Goal: Information Seeking & Learning: Learn about a topic

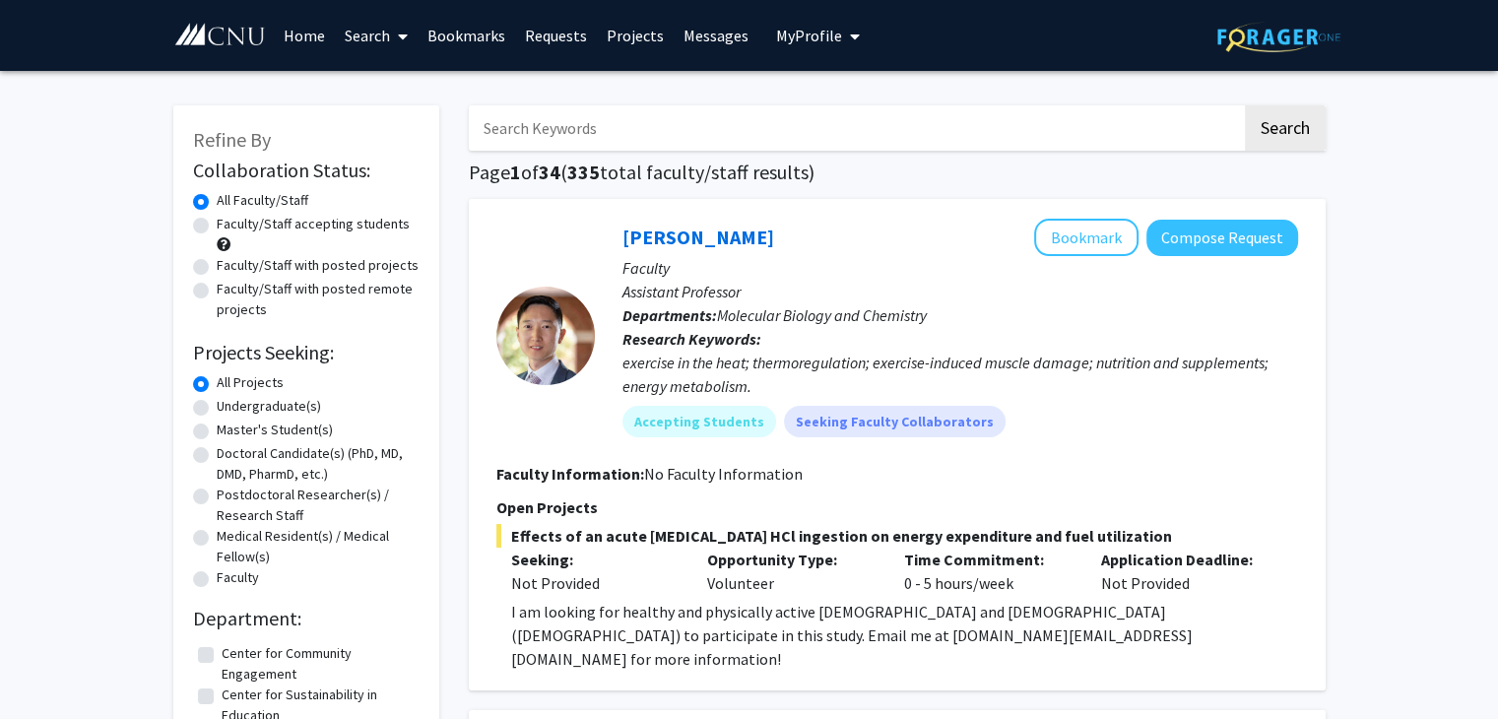
click at [217, 229] on label "Faculty/Staff accepting students" at bounding box center [313, 224] width 193 height 21
click at [217, 227] on input "Faculty/Staff accepting students" at bounding box center [223, 220] width 13 height 13
radio input "true"
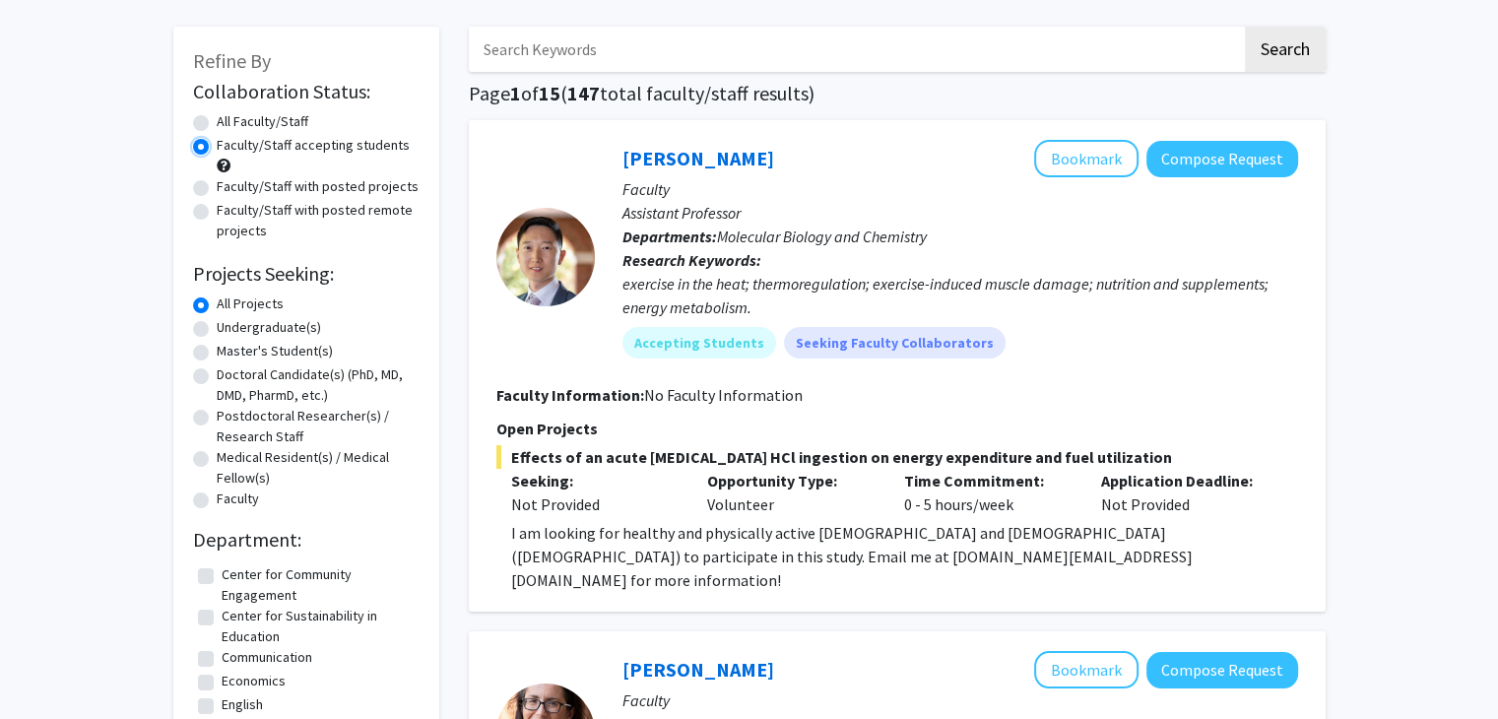
scroll to position [97, 0]
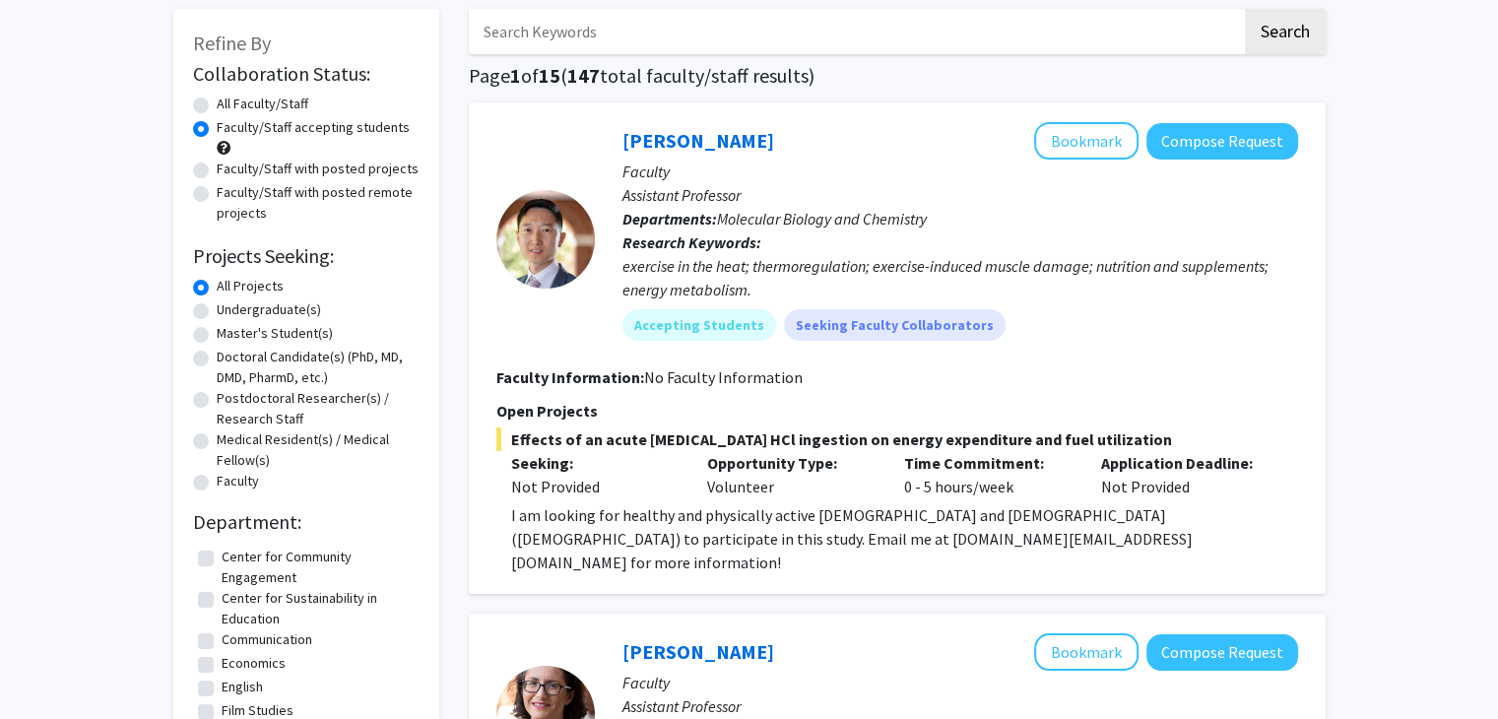
click at [217, 316] on label "Undergraduate(s)" at bounding box center [269, 309] width 104 height 21
click at [217, 312] on input "Undergraduate(s)" at bounding box center [223, 305] width 13 height 13
radio input "true"
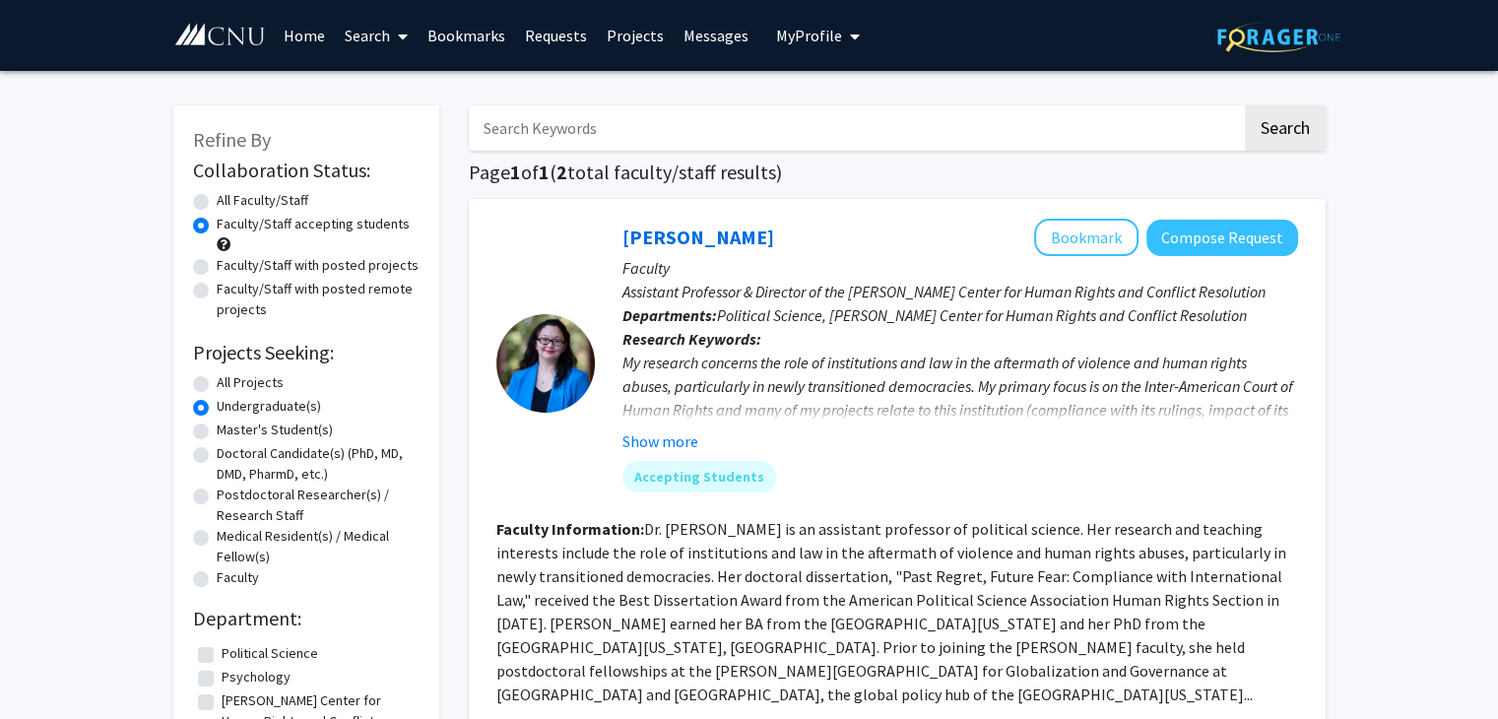
click at [217, 385] on label "All Projects" at bounding box center [250, 382] width 67 height 21
click at [217, 385] on input "All Projects" at bounding box center [223, 378] width 13 height 13
radio input "true"
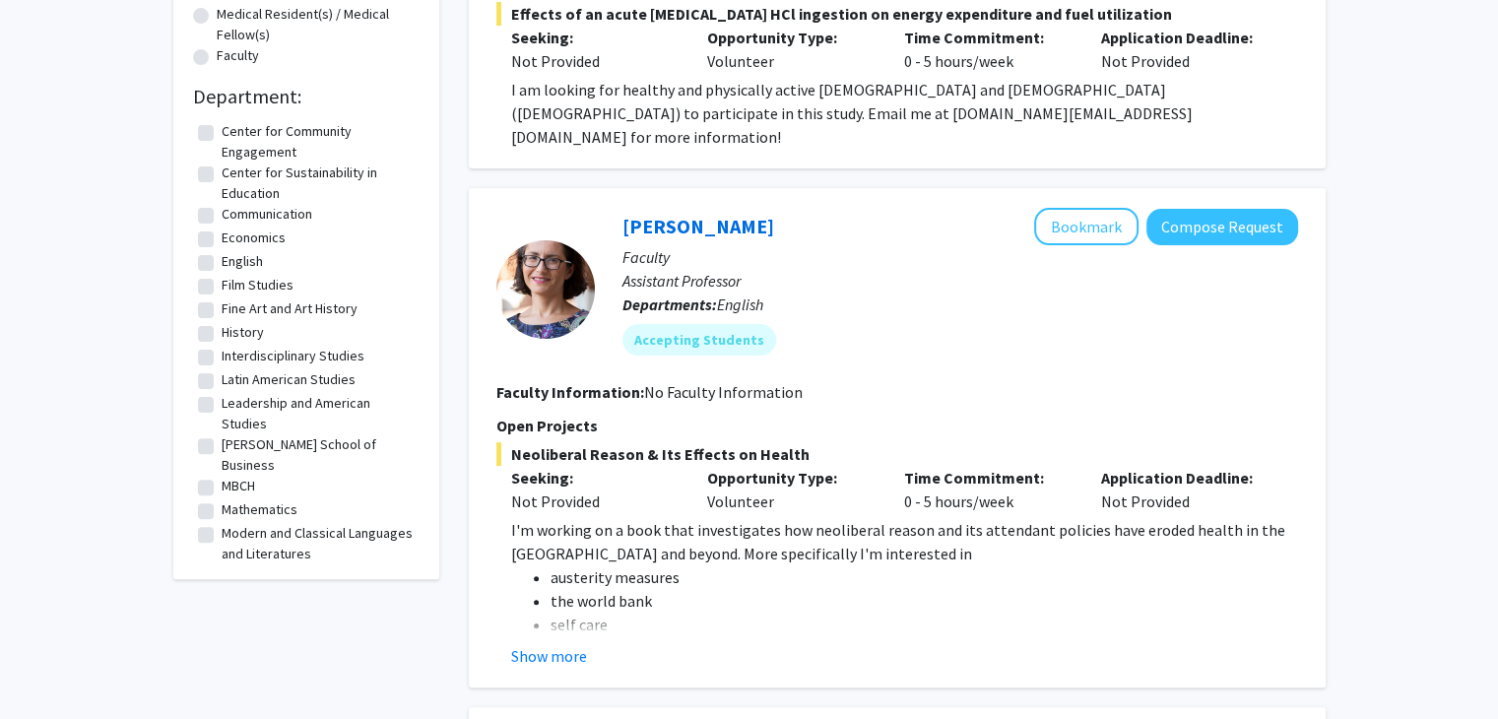
scroll to position [523, 0]
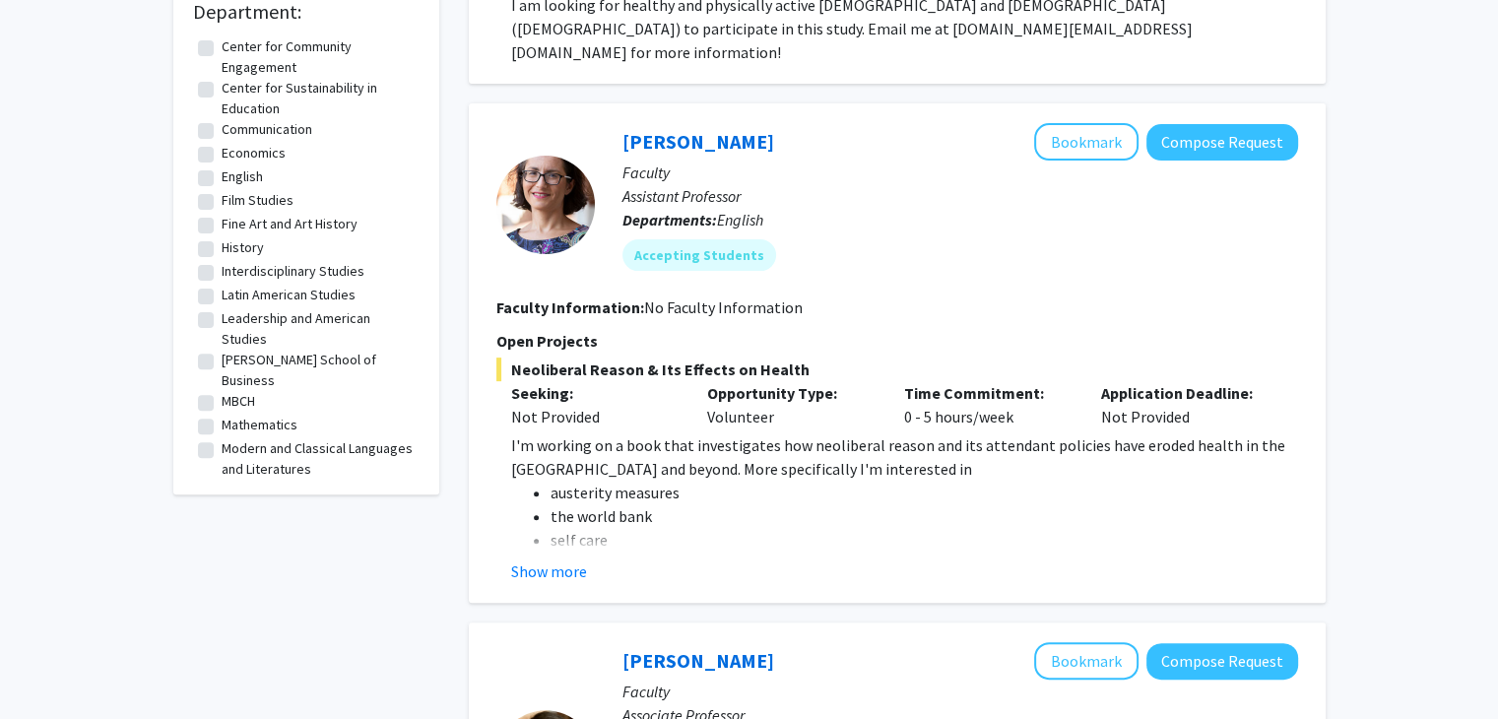
scroll to position [611, 0]
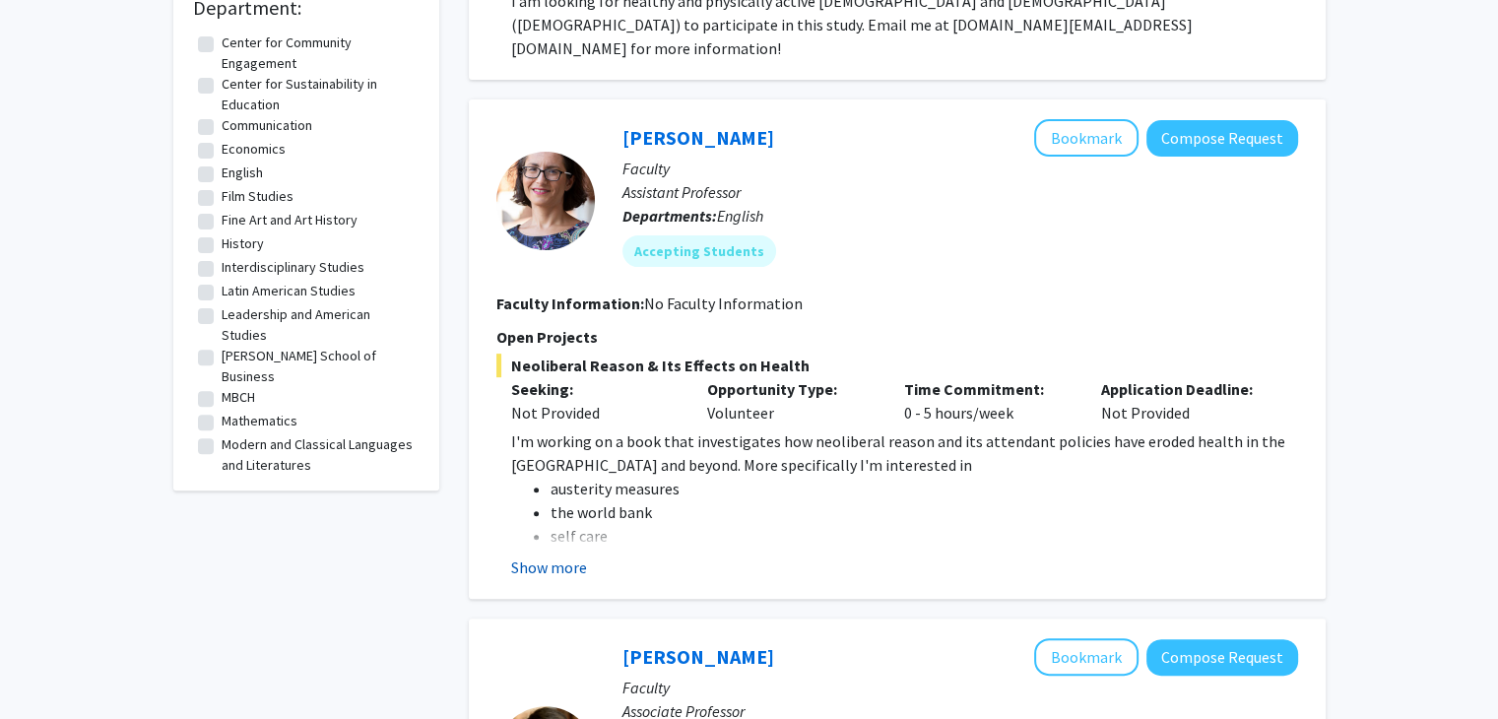
click at [534, 556] on button "Show more" at bounding box center [549, 568] width 76 height 24
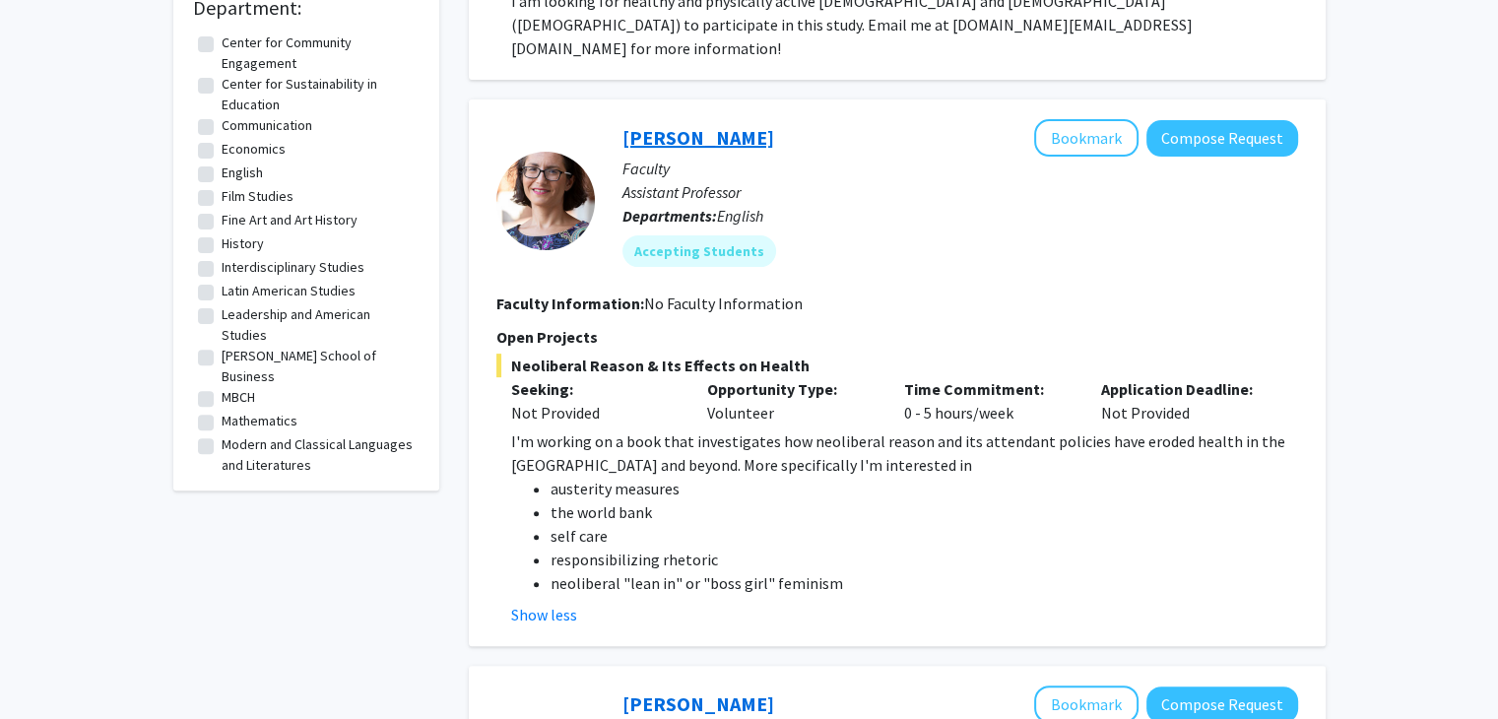
click at [675, 125] on link "[PERSON_NAME]" at bounding box center [699, 137] width 152 height 25
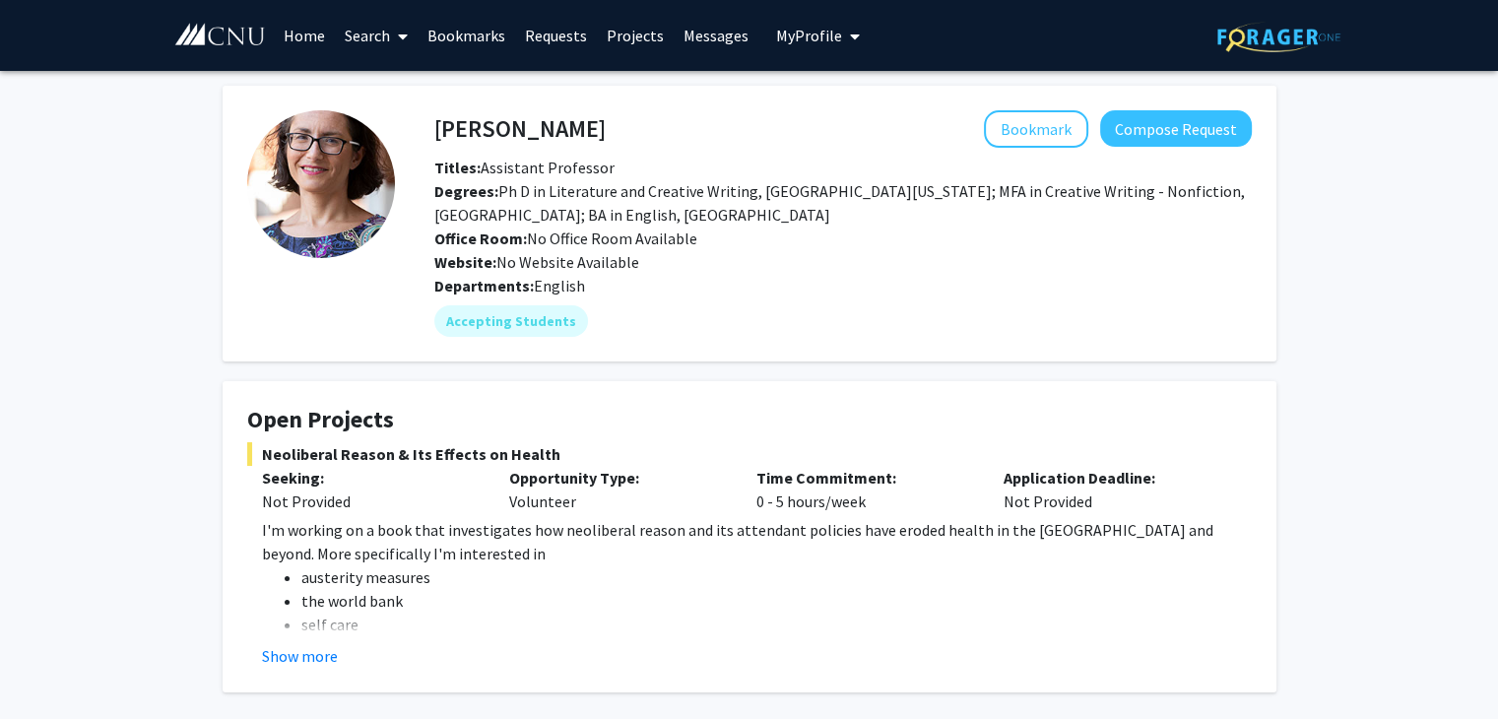
scroll to position [96, 0]
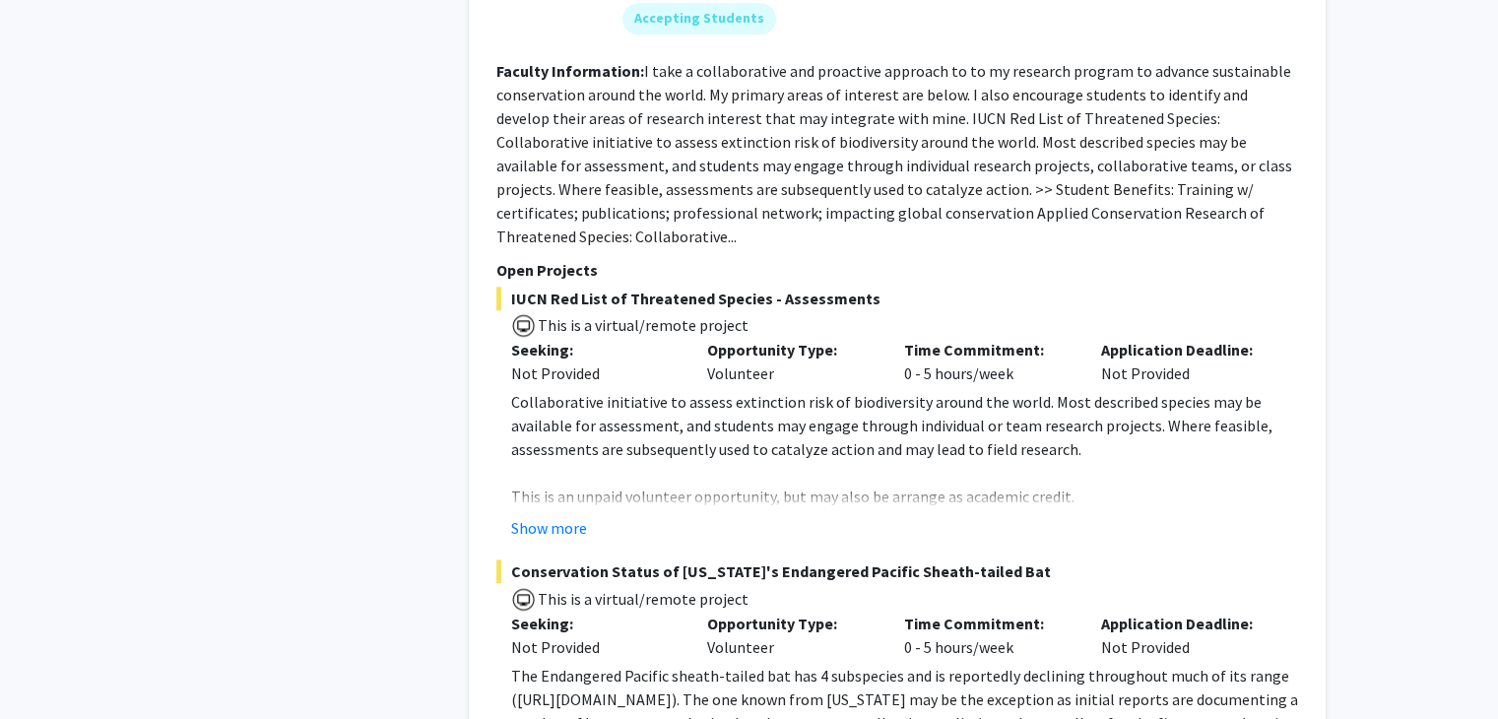
scroll to position [2100, 0]
click at [534, 515] on button "Show more" at bounding box center [549, 527] width 76 height 24
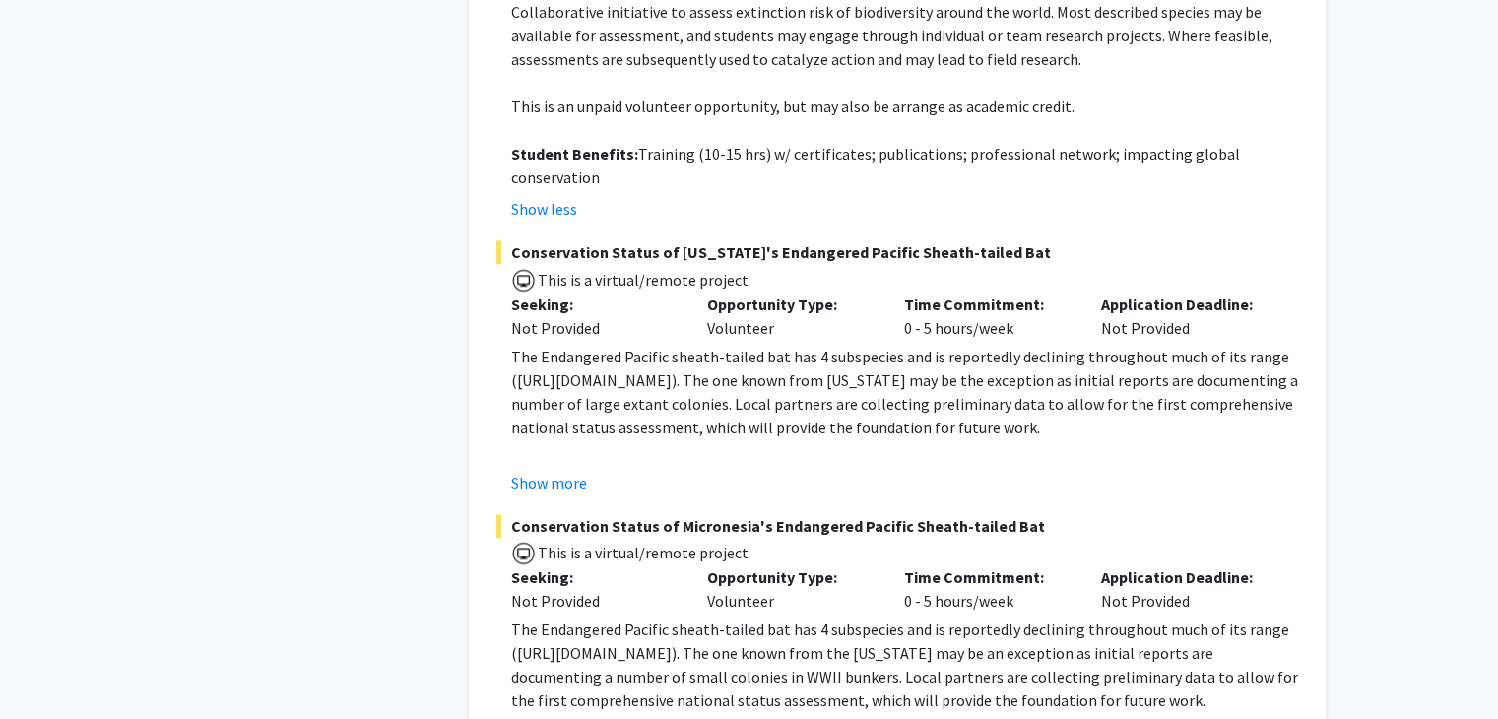
scroll to position [2491, 0]
click at [565, 470] on button "Show more" at bounding box center [549, 482] width 76 height 24
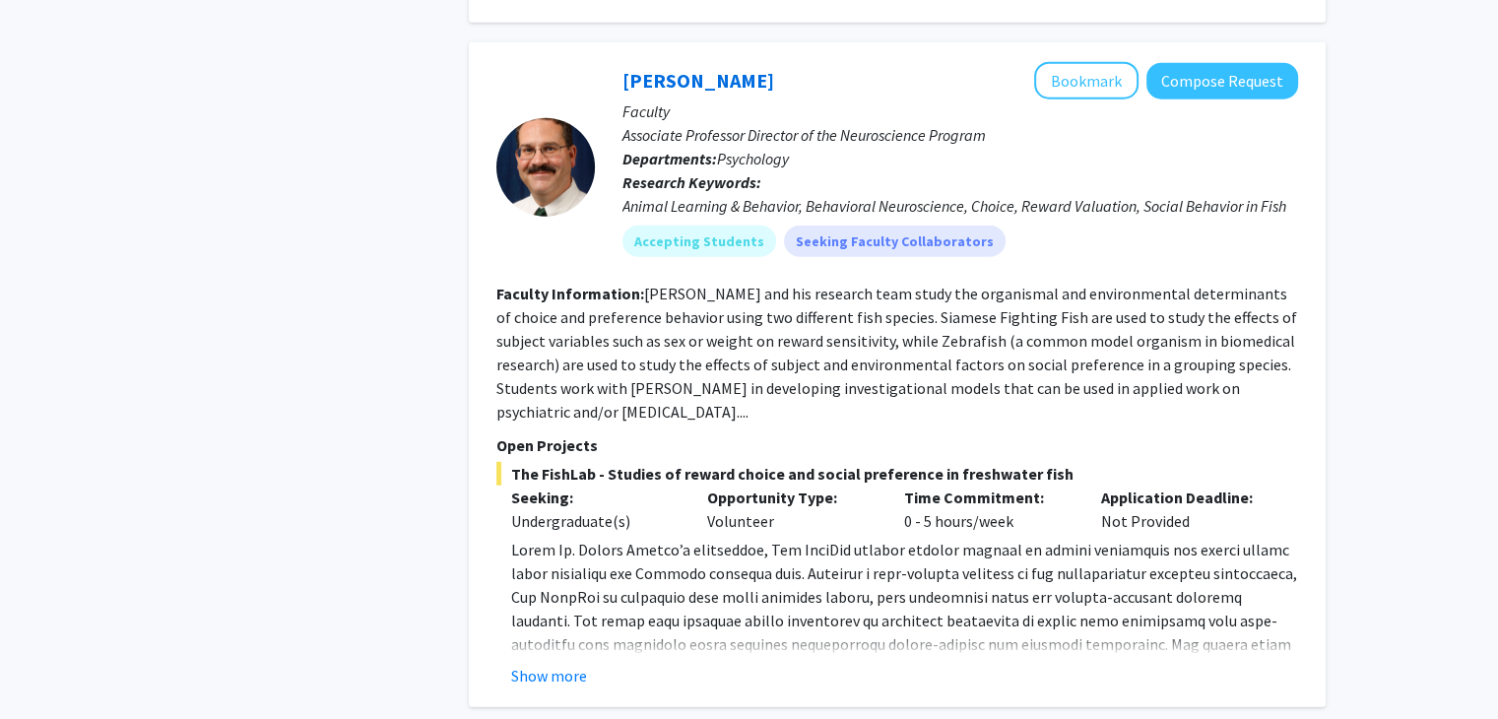
scroll to position [5280, 0]
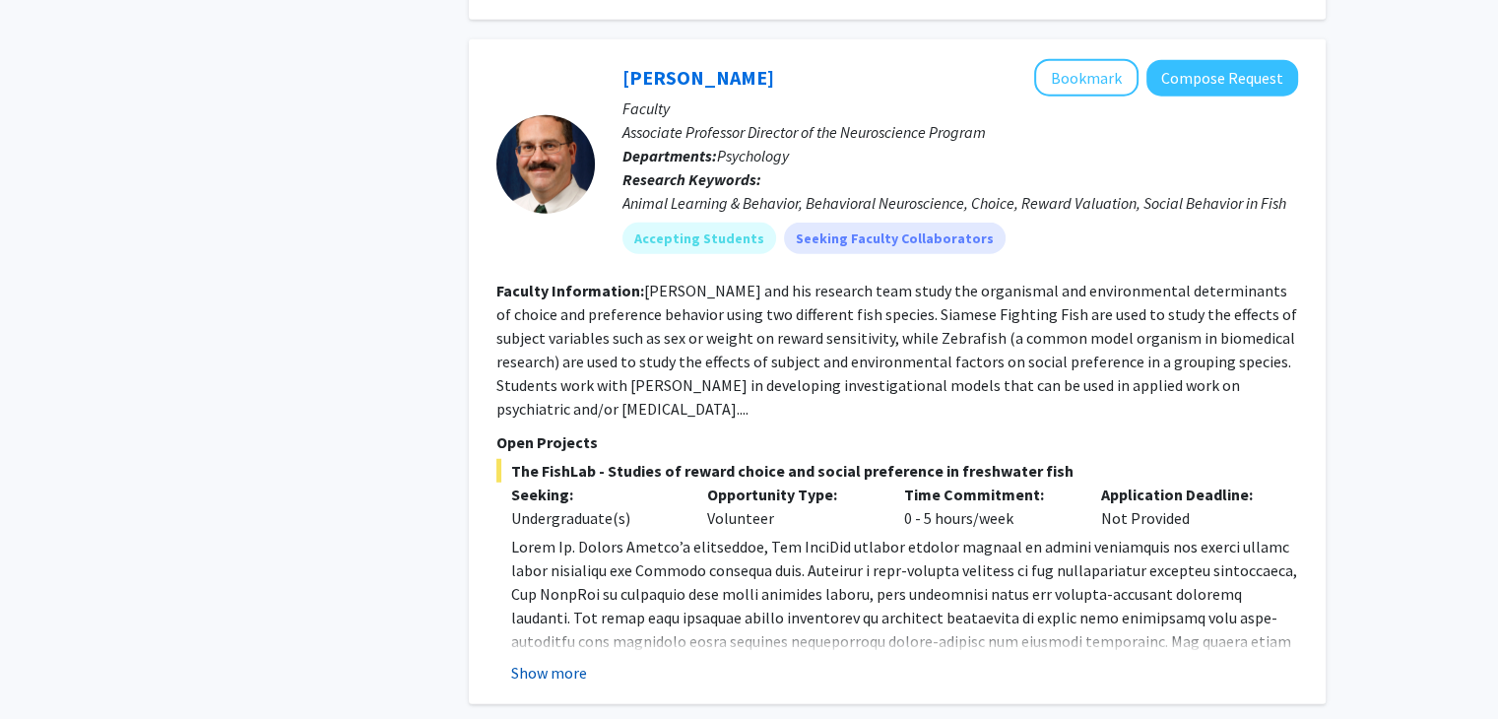
click at [541, 661] on button "Show more" at bounding box center [549, 673] width 76 height 24
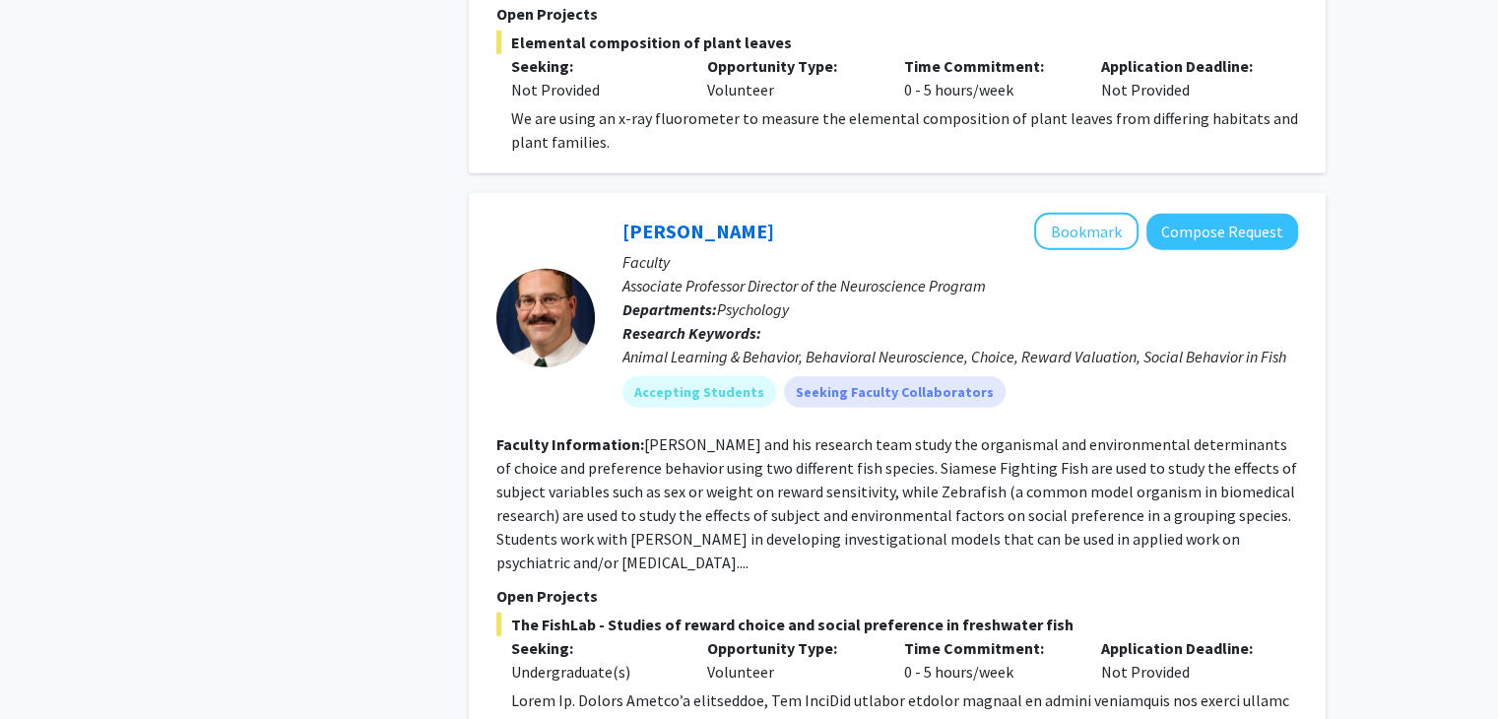
scroll to position [5123, 0]
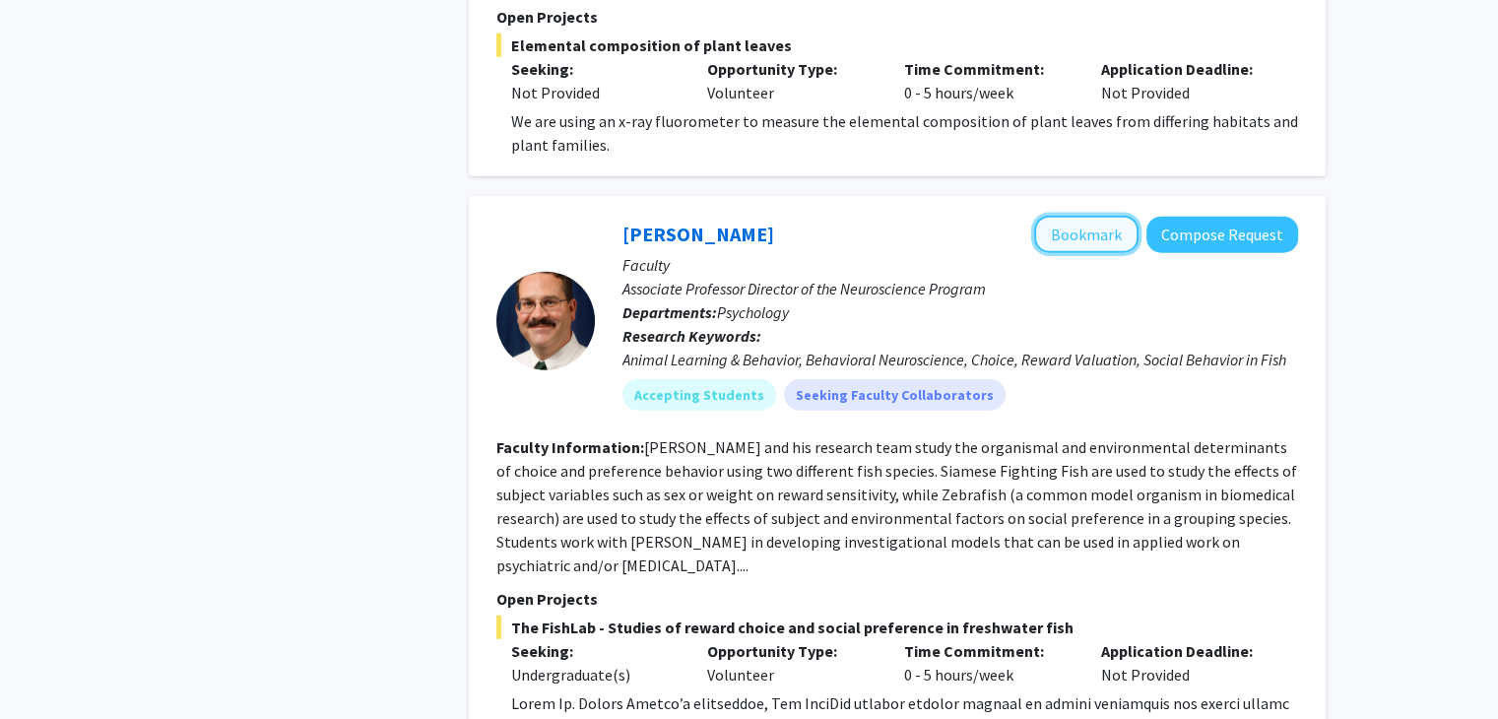
click at [1047, 216] on button "Bookmark" at bounding box center [1086, 234] width 104 height 37
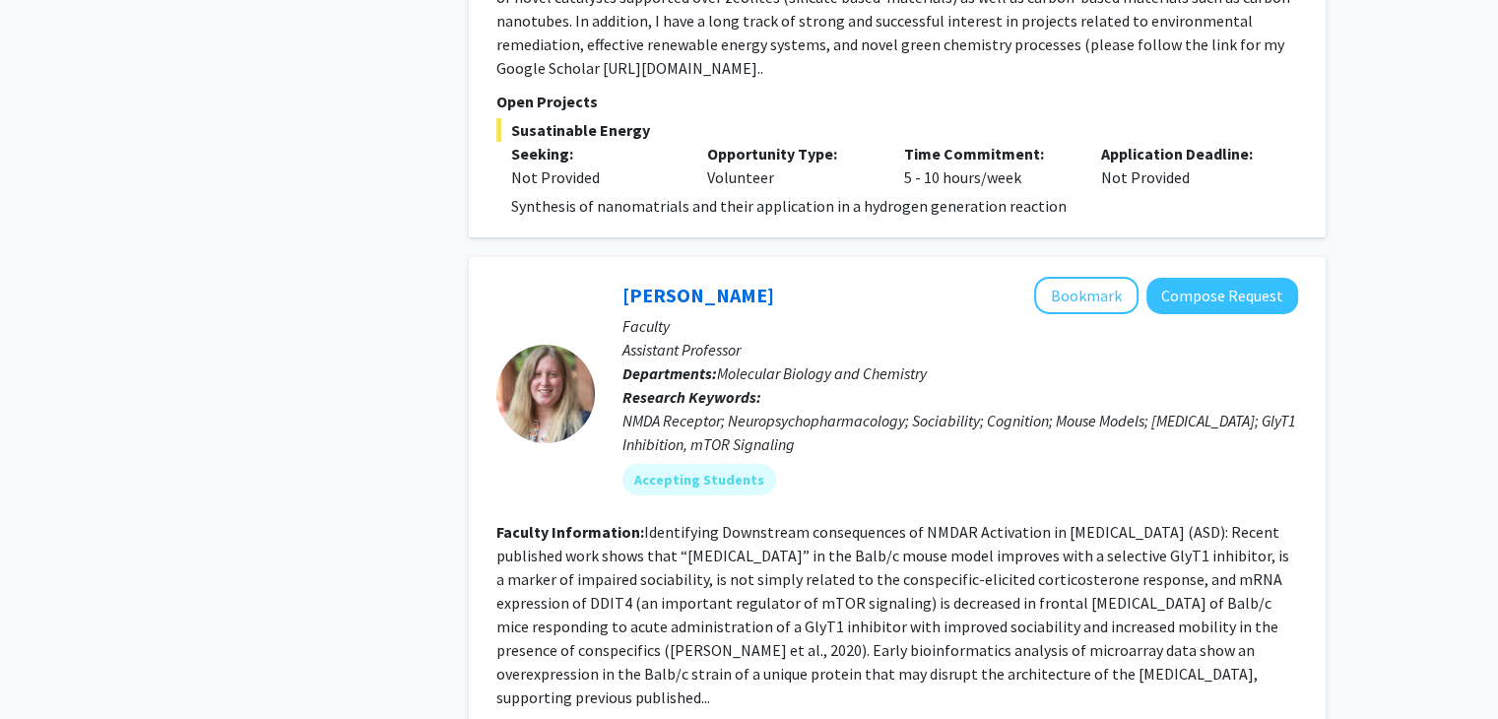
scroll to position [6608, 0]
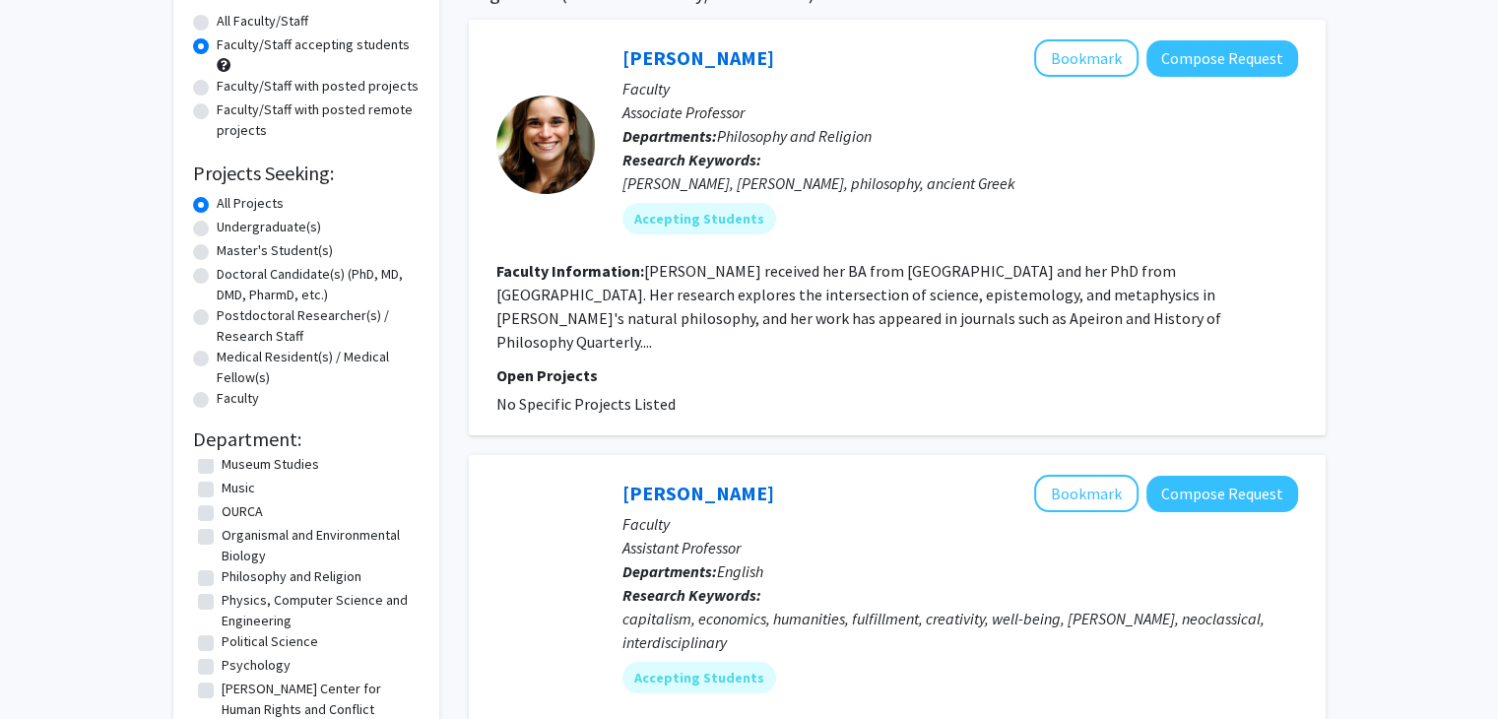
scroll to position [180, 0]
click at [985, 316] on fg-read-more "[PERSON_NAME] received her BA from [GEOGRAPHIC_DATA] and her PhD from [GEOGRAPH…" at bounding box center [859, 305] width 725 height 91
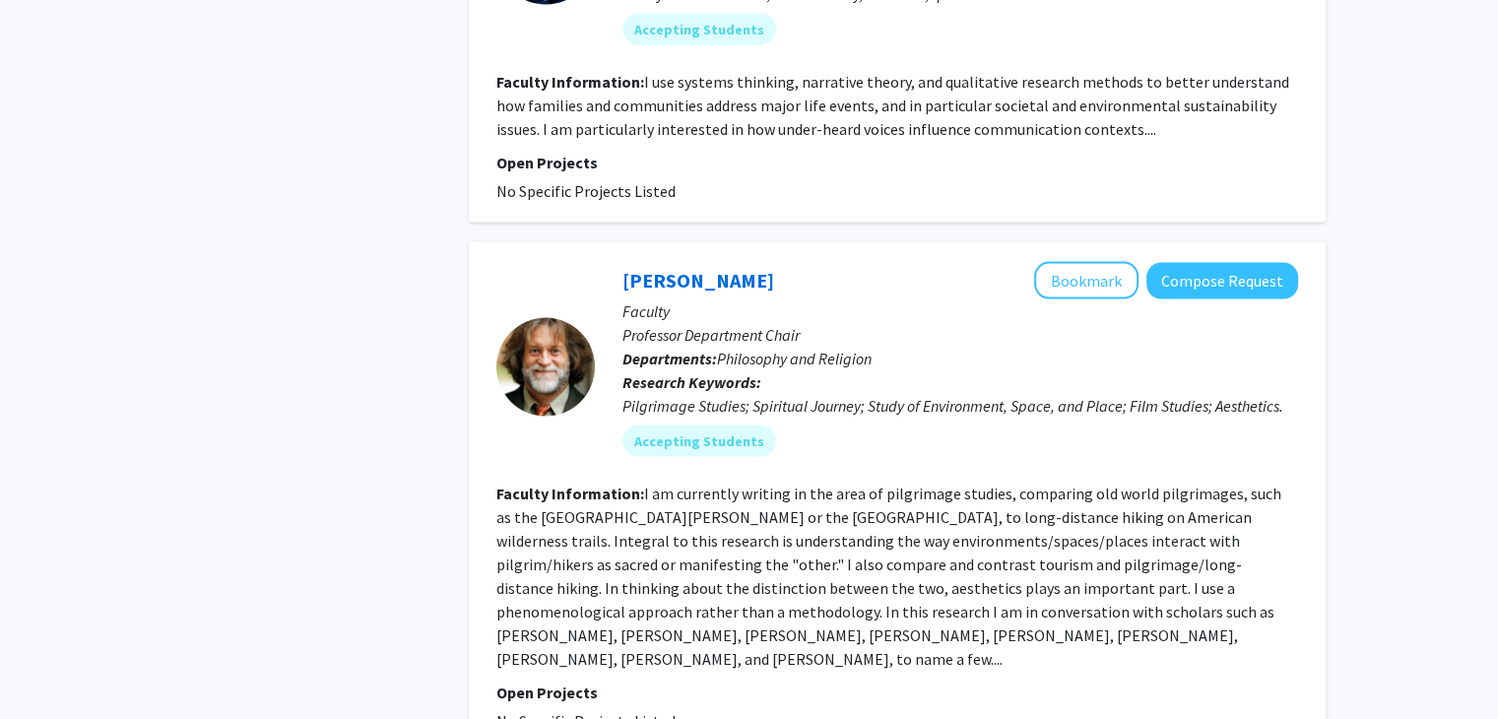
scroll to position [4146, 0]
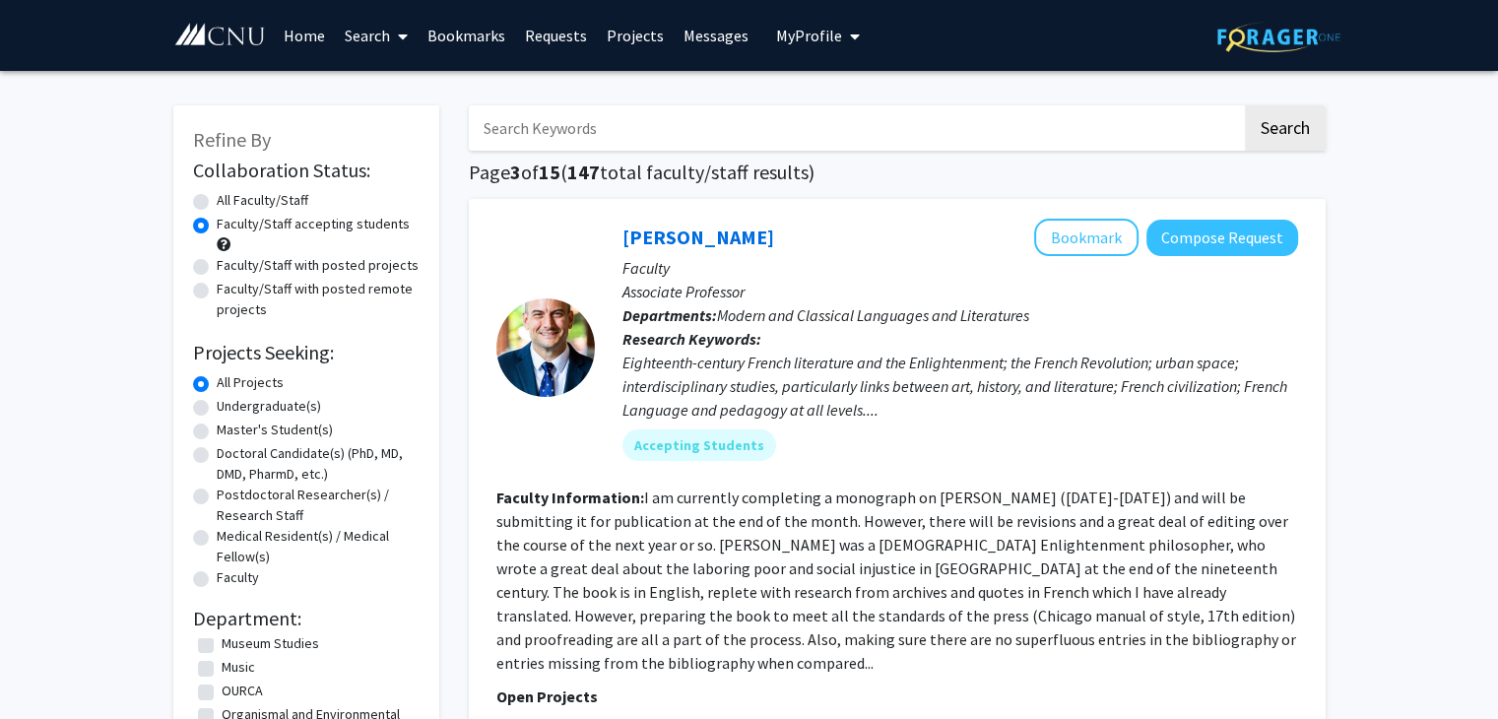
click at [217, 266] on label "Faculty/Staff with posted projects" at bounding box center [318, 265] width 202 height 21
click at [217, 266] on input "Faculty/Staff with posted projects" at bounding box center [223, 261] width 13 height 13
radio input "true"
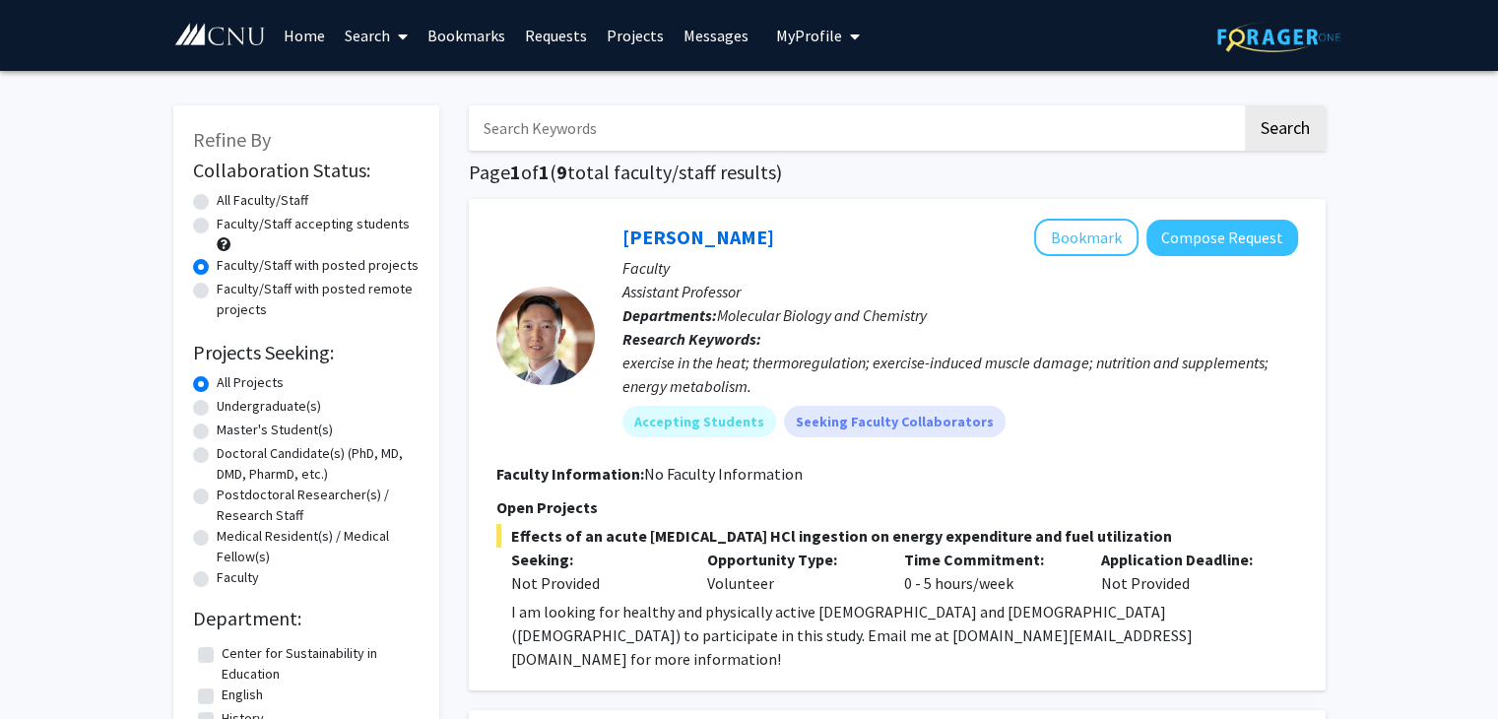
click at [217, 228] on label "Faculty/Staff accepting students" at bounding box center [313, 224] width 193 height 21
click at [217, 227] on input "Faculty/Staff accepting students" at bounding box center [223, 220] width 13 height 13
radio input "true"
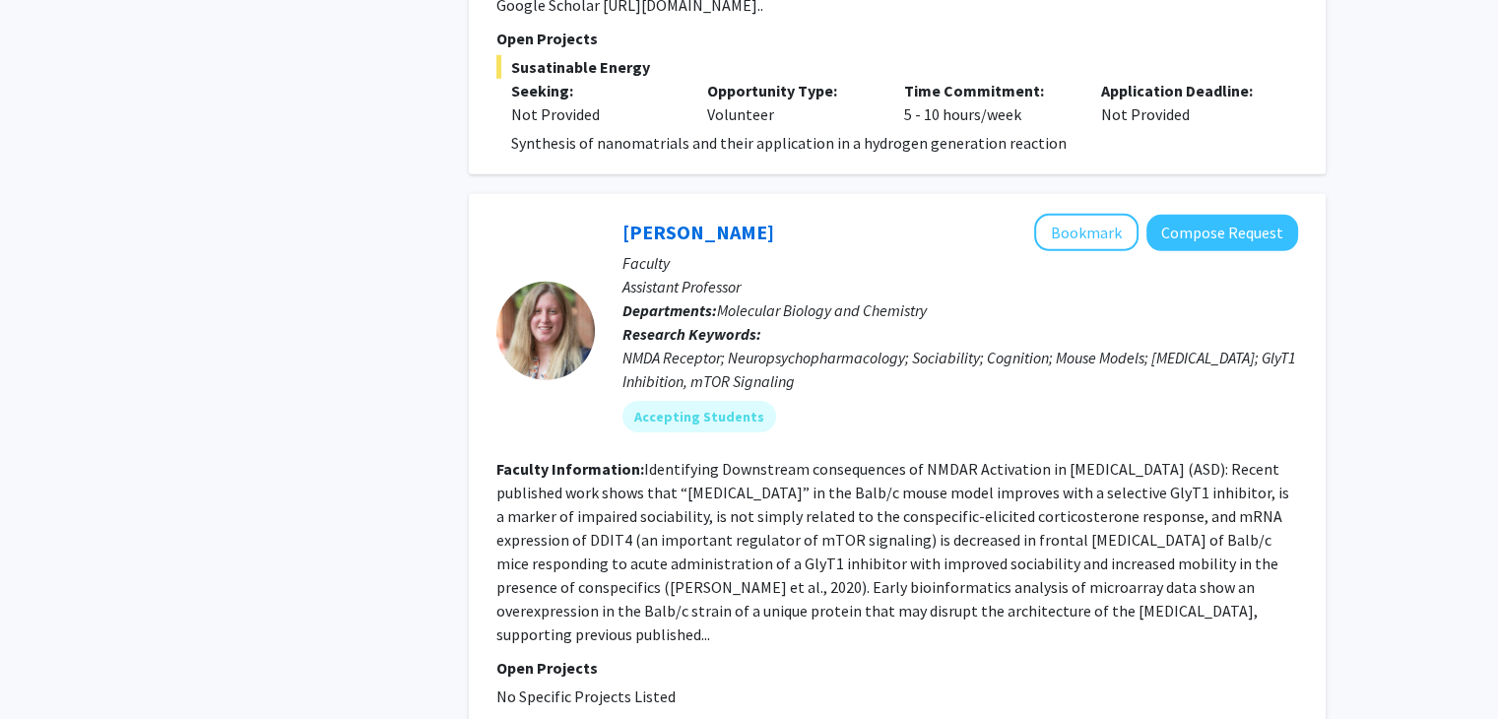
scroll to position [6190, 0]
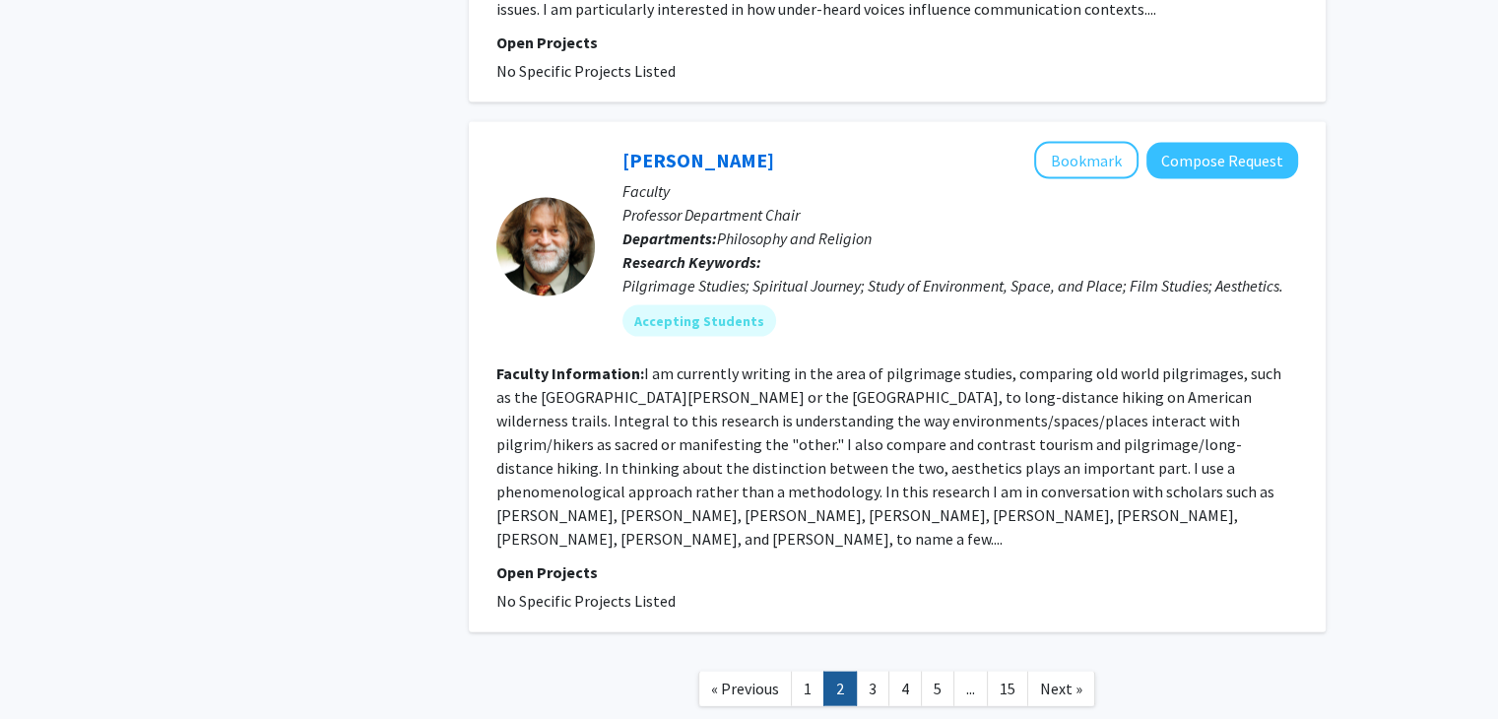
scroll to position [4269, 0]
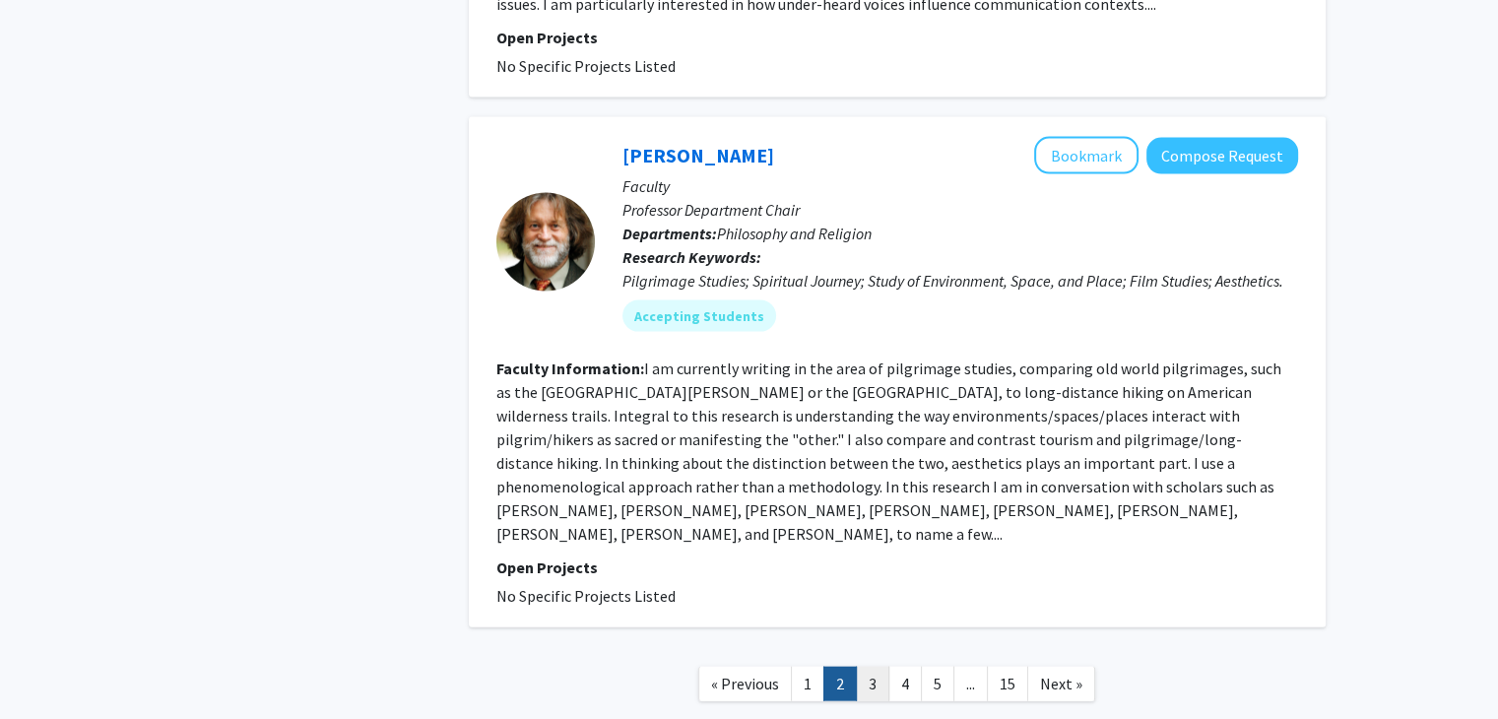
click at [873, 667] on link "3" at bounding box center [872, 684] width 33 height 34
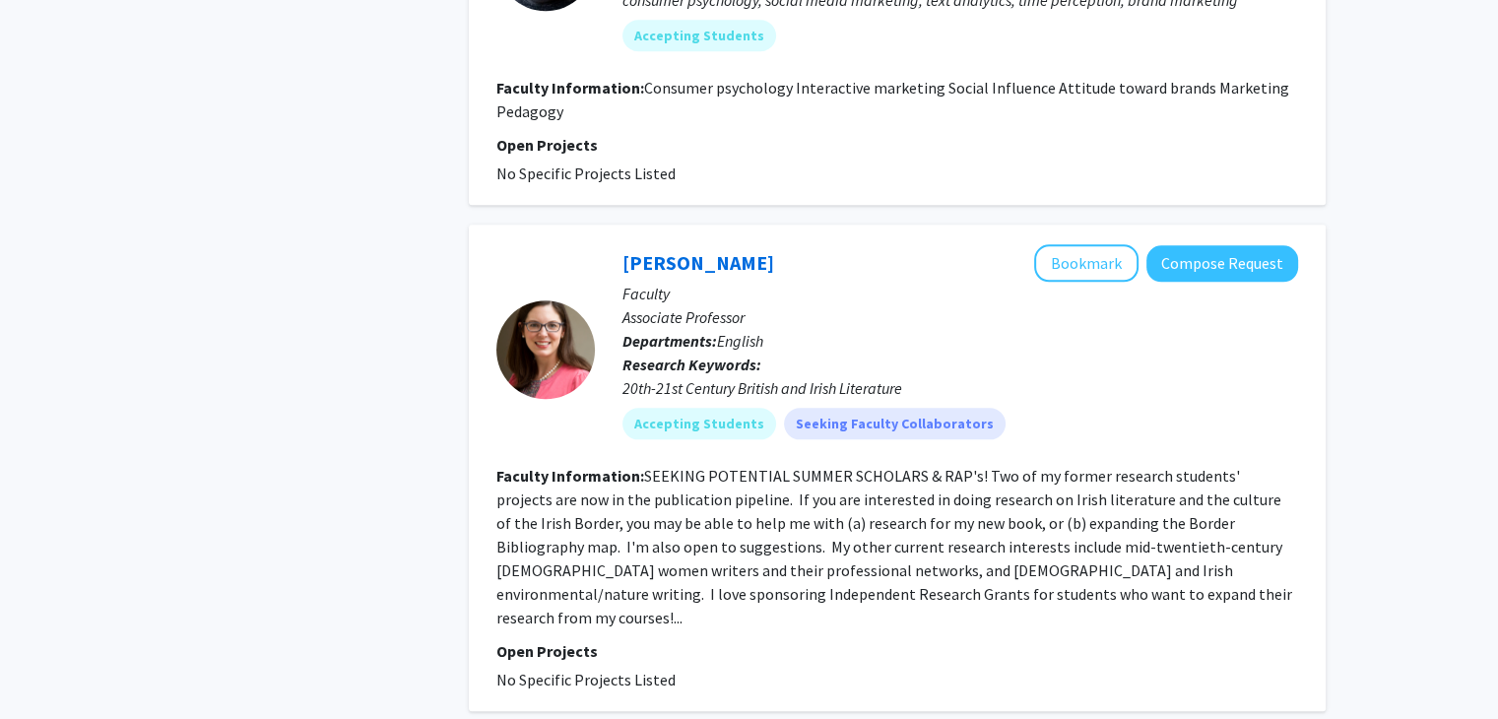
scroll to position [1954, 0]
click at [1101, 243] on button "Bookmark" at bounding box center [1086, 261] width 104 height 37
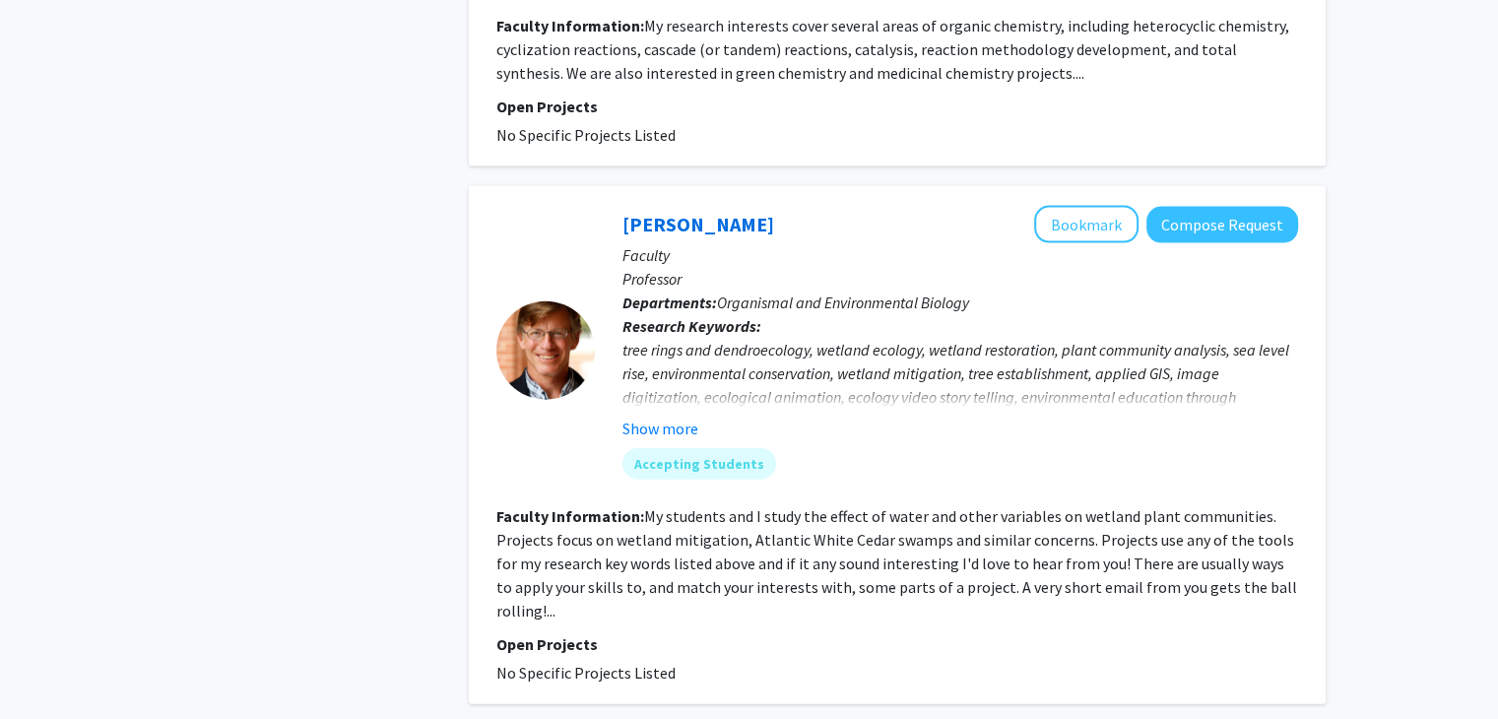
scroll to position [4434, 0]
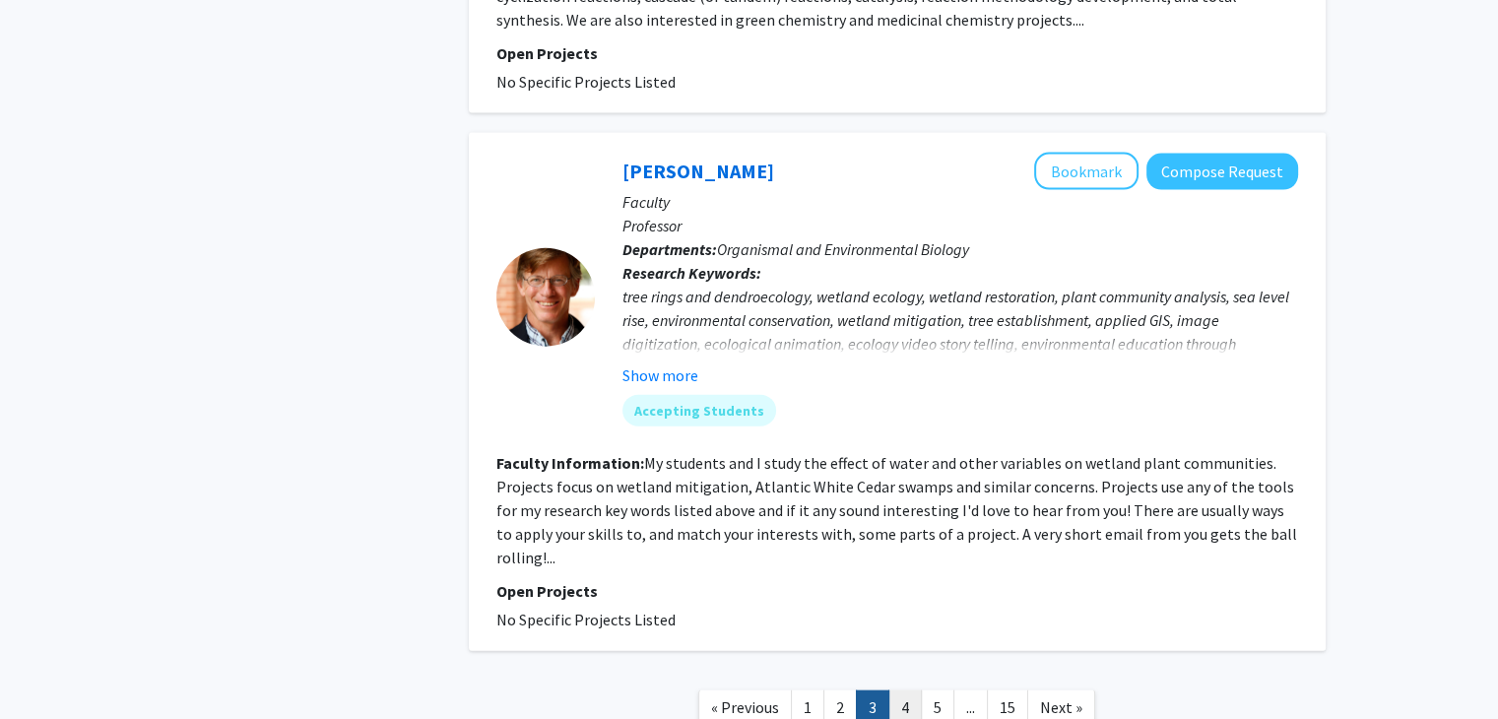
click at [898, 691] on link "4" at bounding box center [905, 708] width 33 height 34
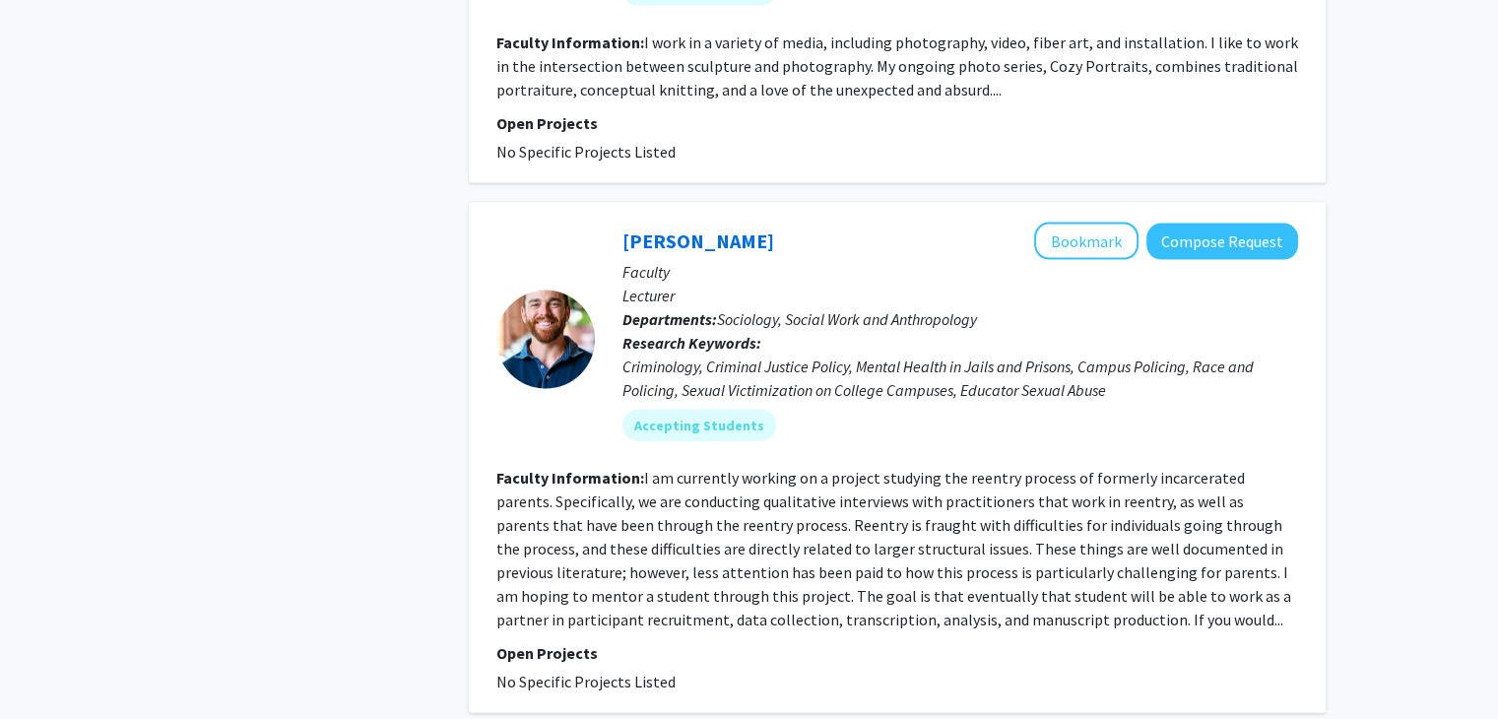
scroll to position [4274, 0]
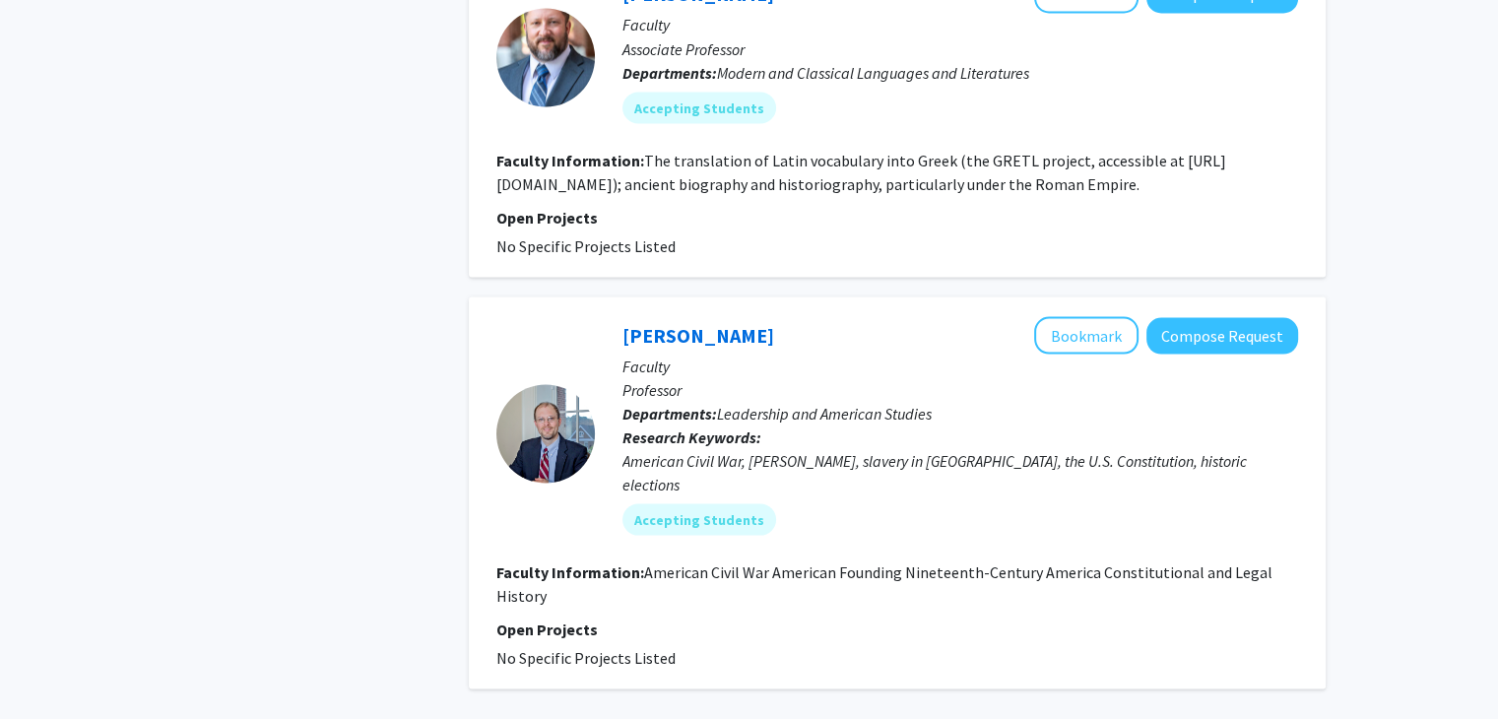
scroll to position [3704, 0]
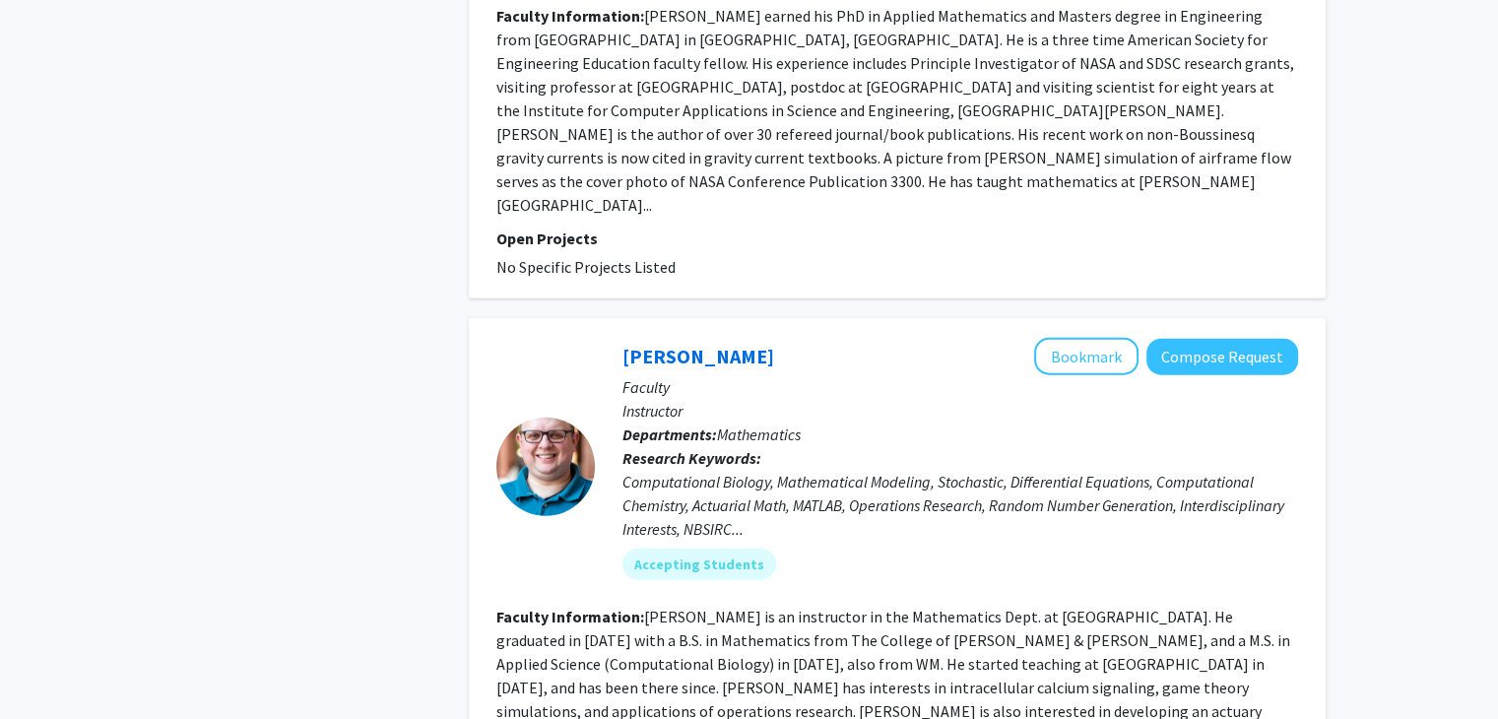
scroll to position [4718, 0]
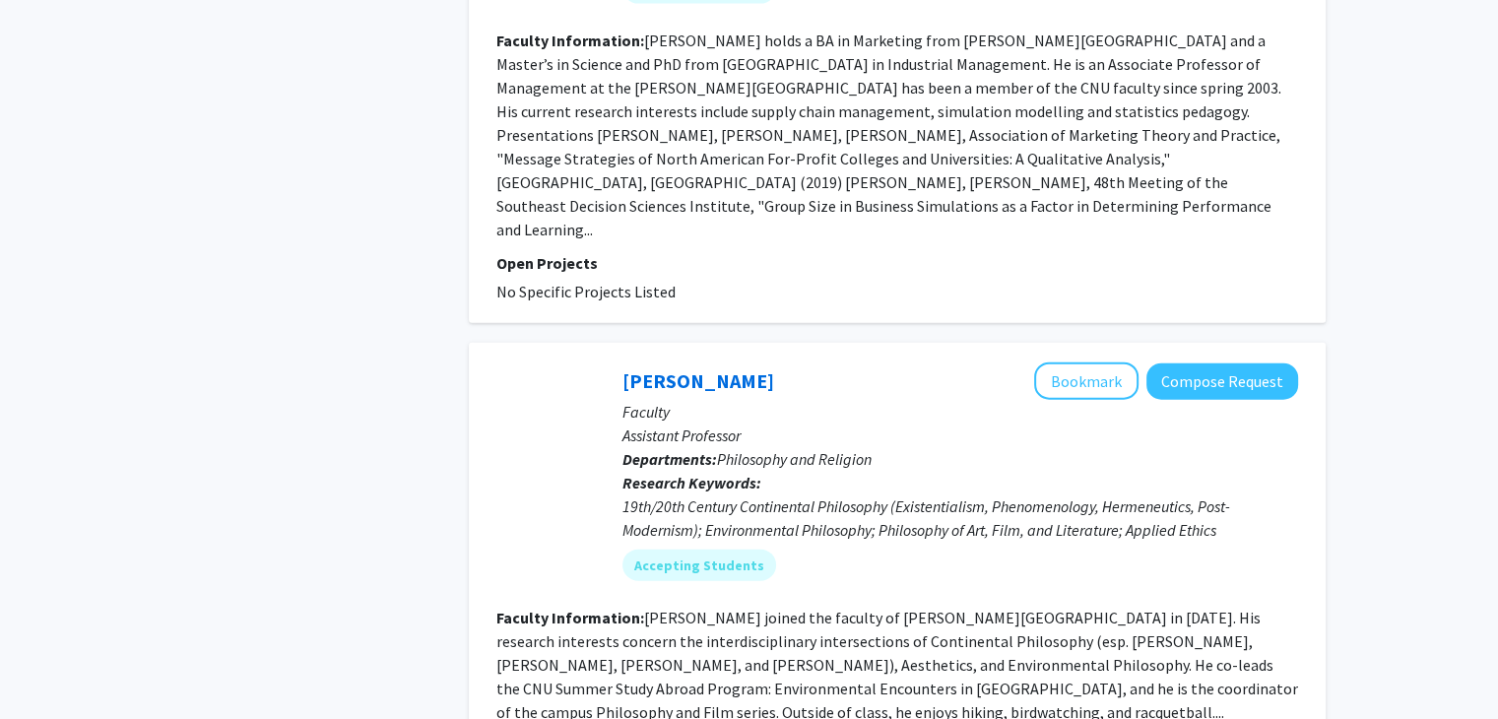
scroll to position [4463, 0]
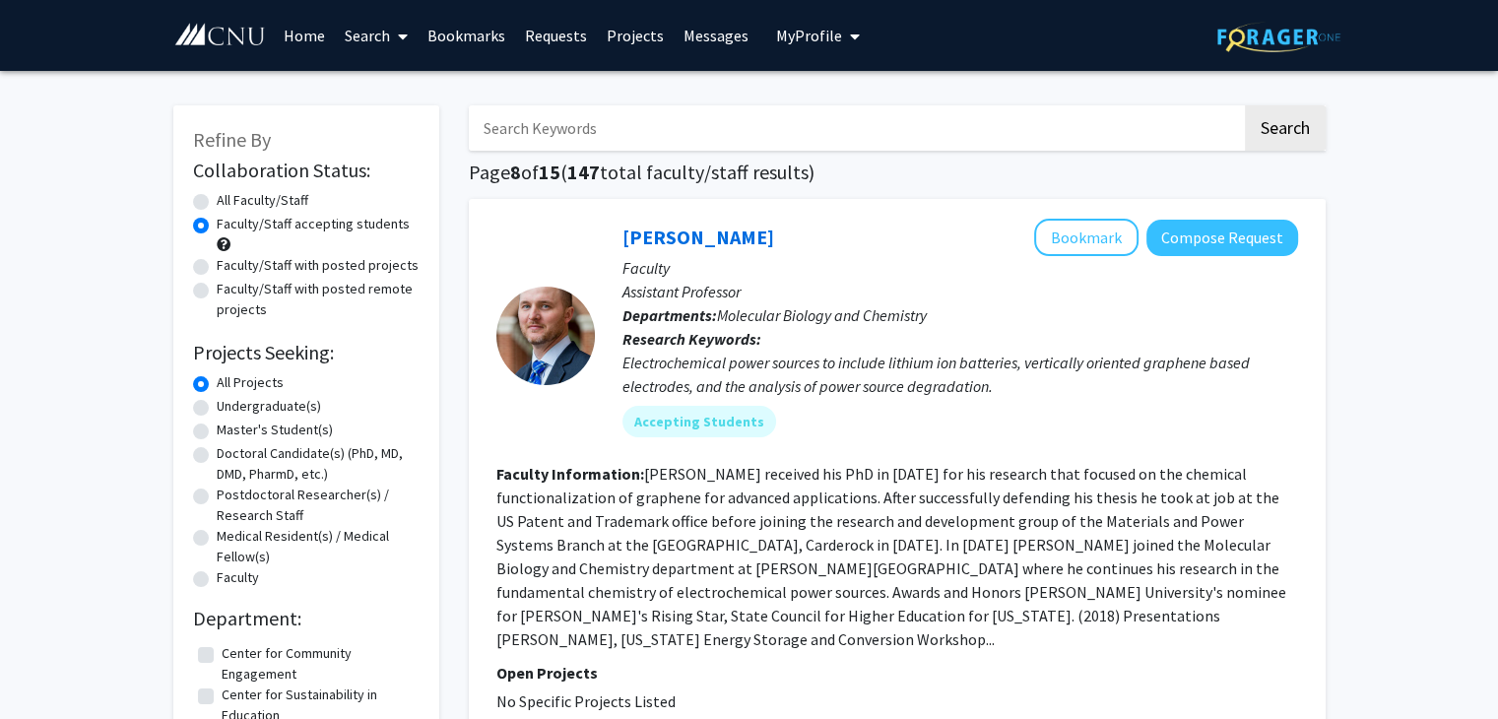
click at [475, 39] on link "Bookmarks" at bounding box center [467, 35] width 98 height 69
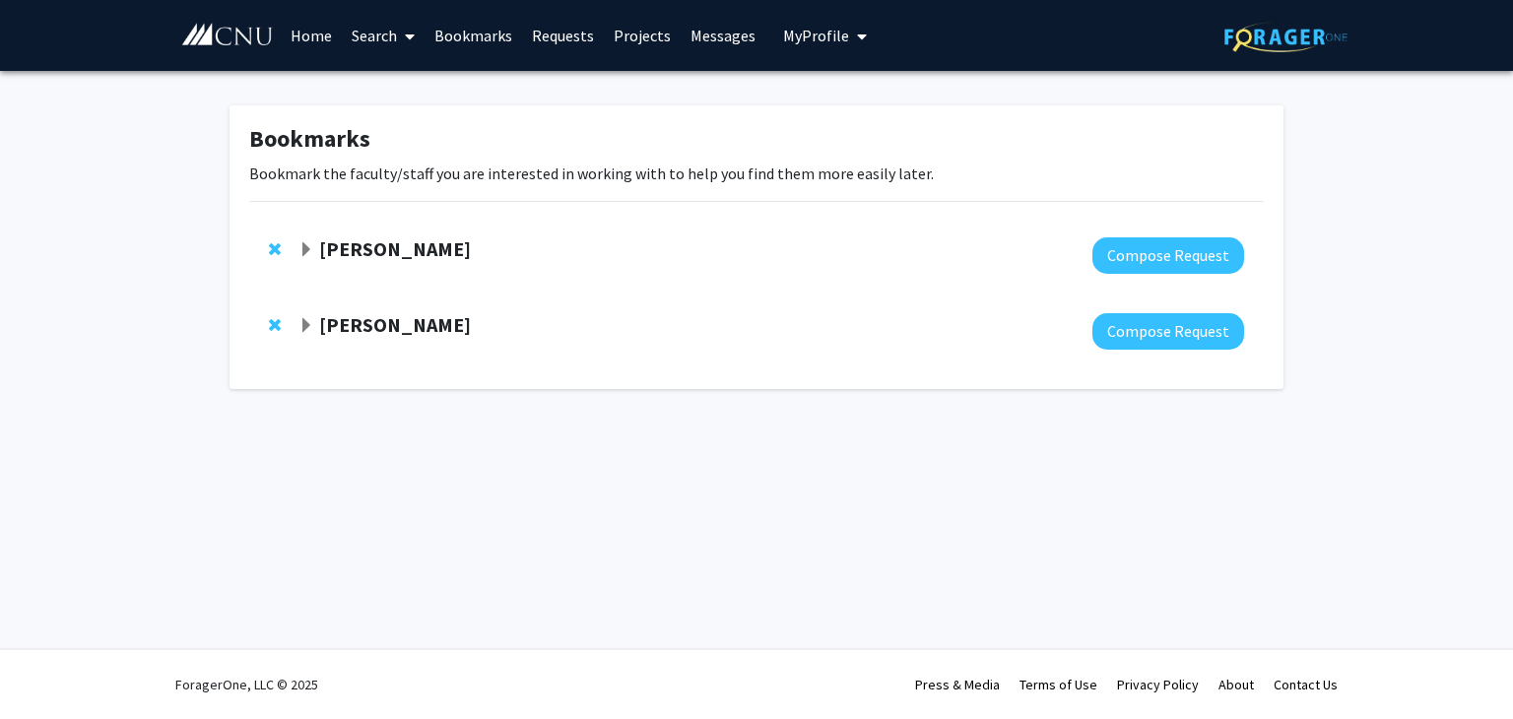
click at [306, 324] on span "Expand Anna Teekell Bookmark" at bounding box center [307, 326] width 16 height 16
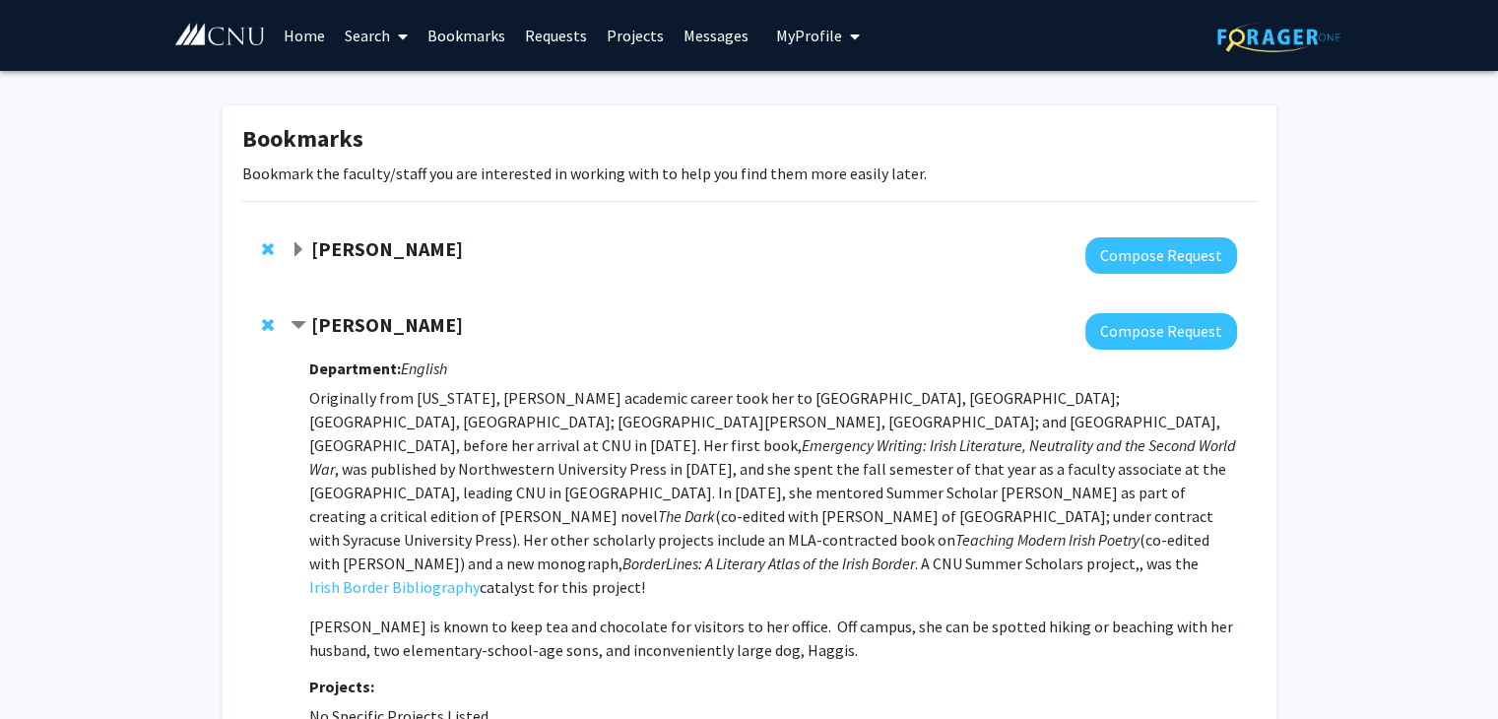
click at [301, 247] on span "Expand Drew Velkey Bookmark" at bounding box center [299, 250] width 16 height 16
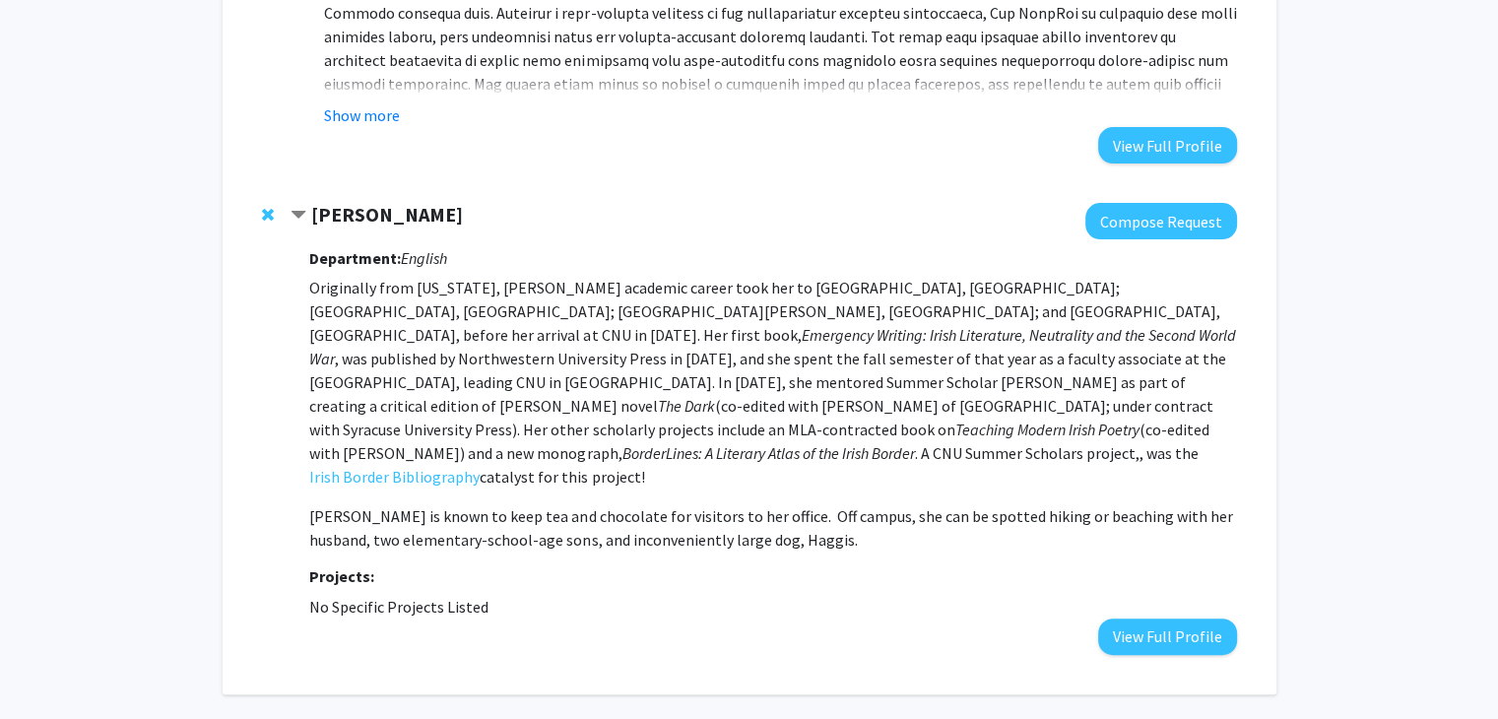
scroll to position [436, 0]
click at [755, 435] on p "Originally from [US_STATE], [PERSON_NAME] academic career took her to [GEOGRAPH…" at bounding box center [772, 381] width 927 height 213
click at [1125, 618] on button "View Full Profile" at bounding box center [1167, 636] width 139 height 36
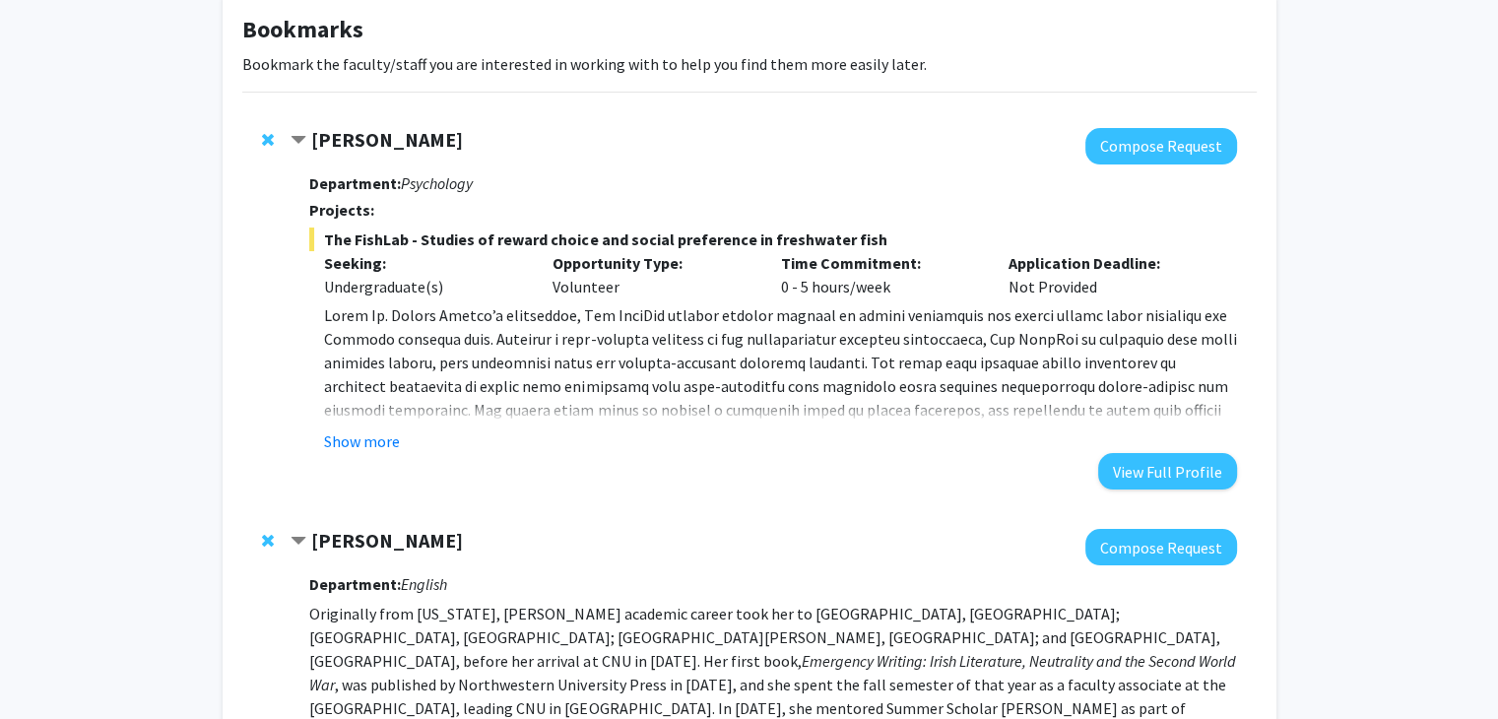
scroll to position [93, 0]
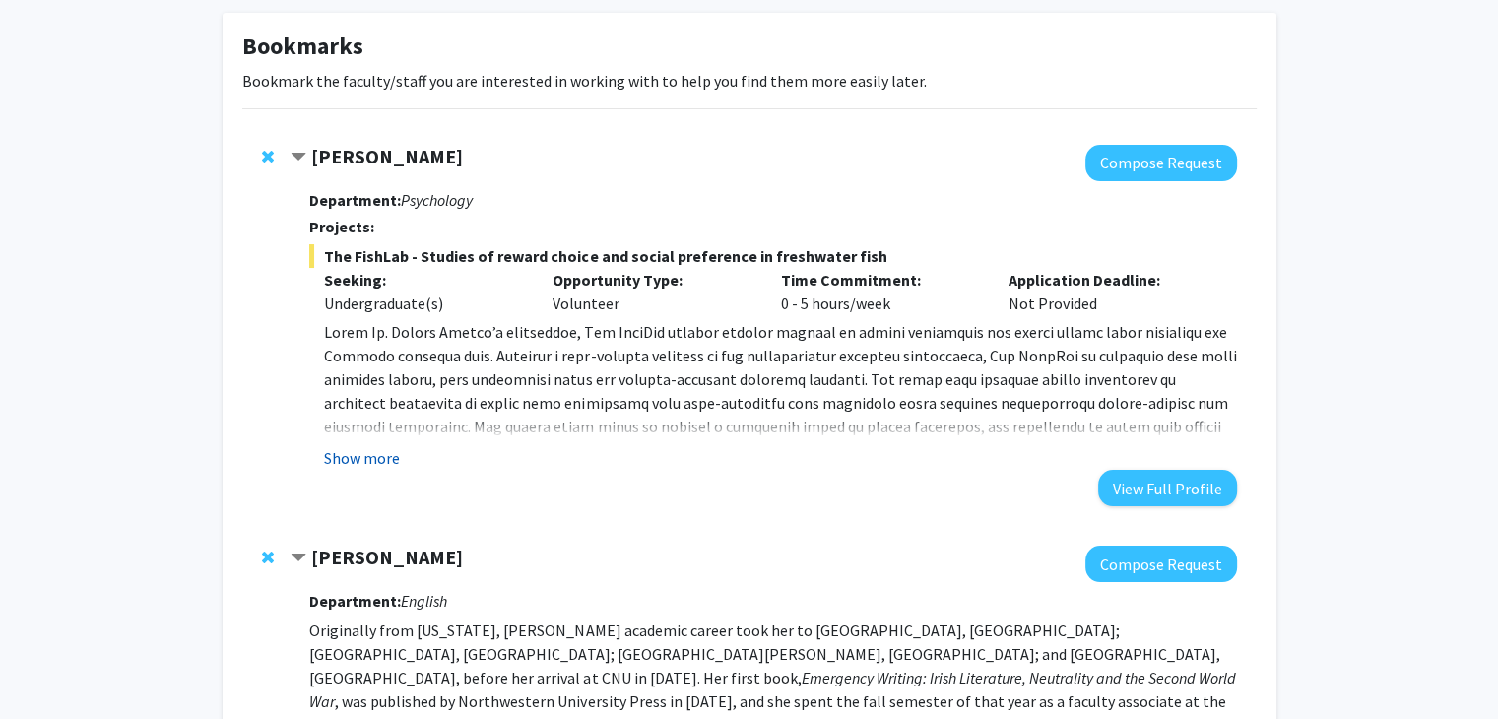
click at [371, 464] on button "Show more" at bounding box center [362, 458] width 76 height 24
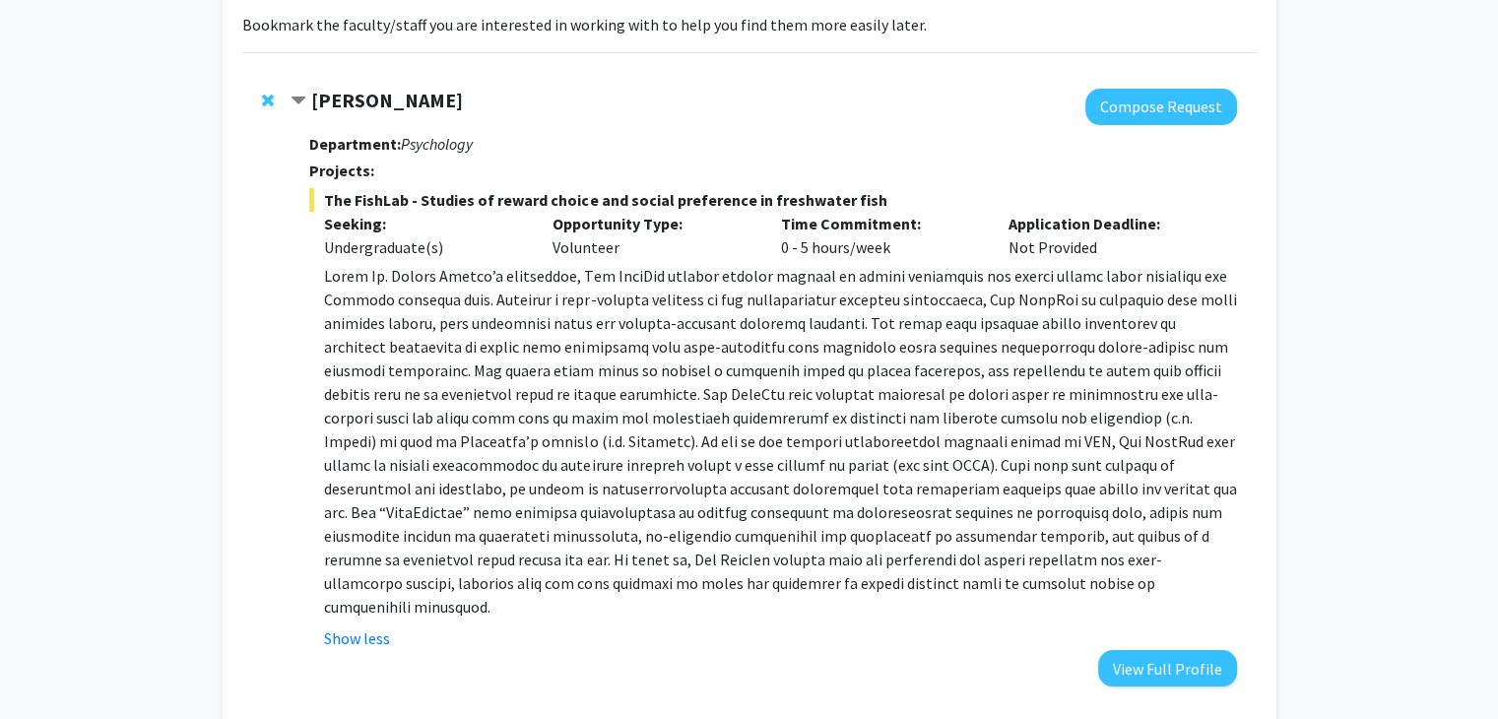
scroll to position [138, 0]
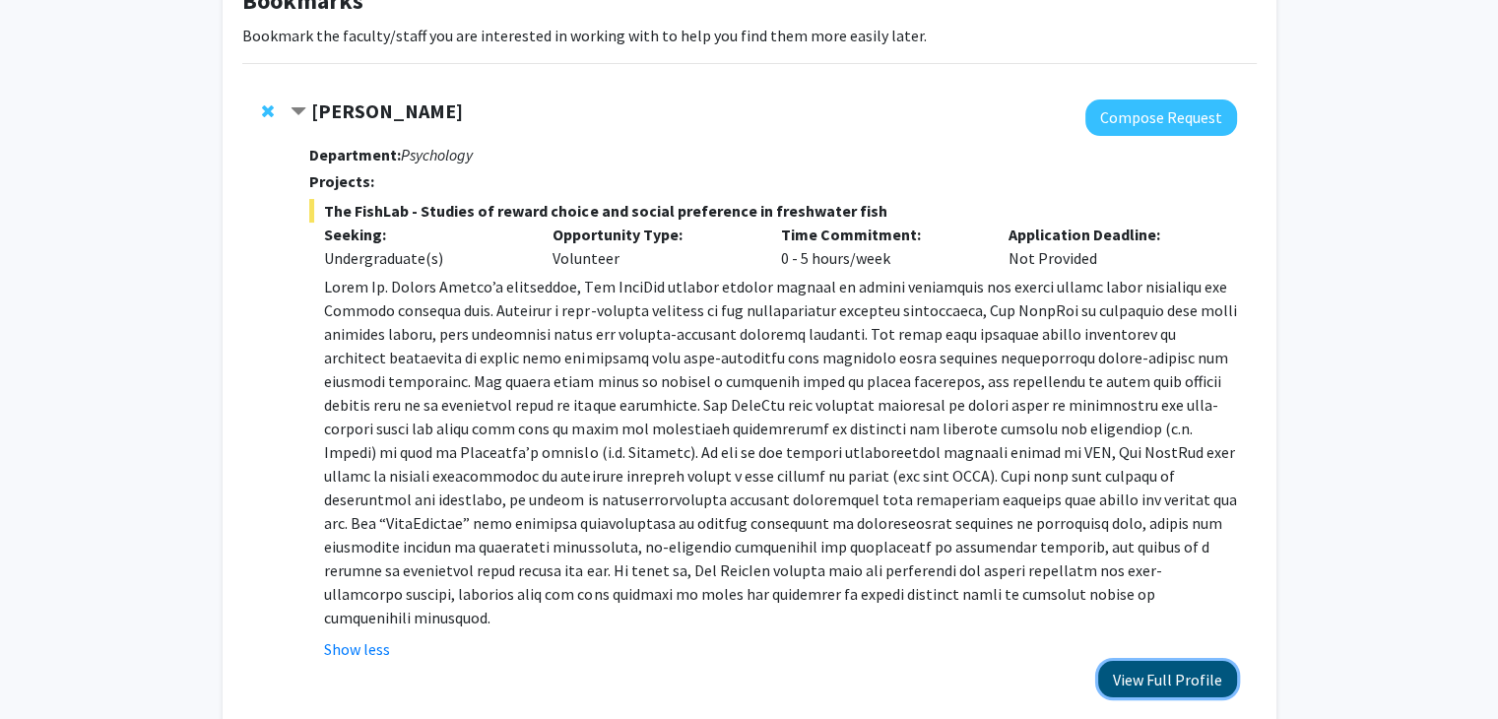
click at [1158, 661] on button "View Full Profile" at bounding box center [1167, 679] width 139 height 36
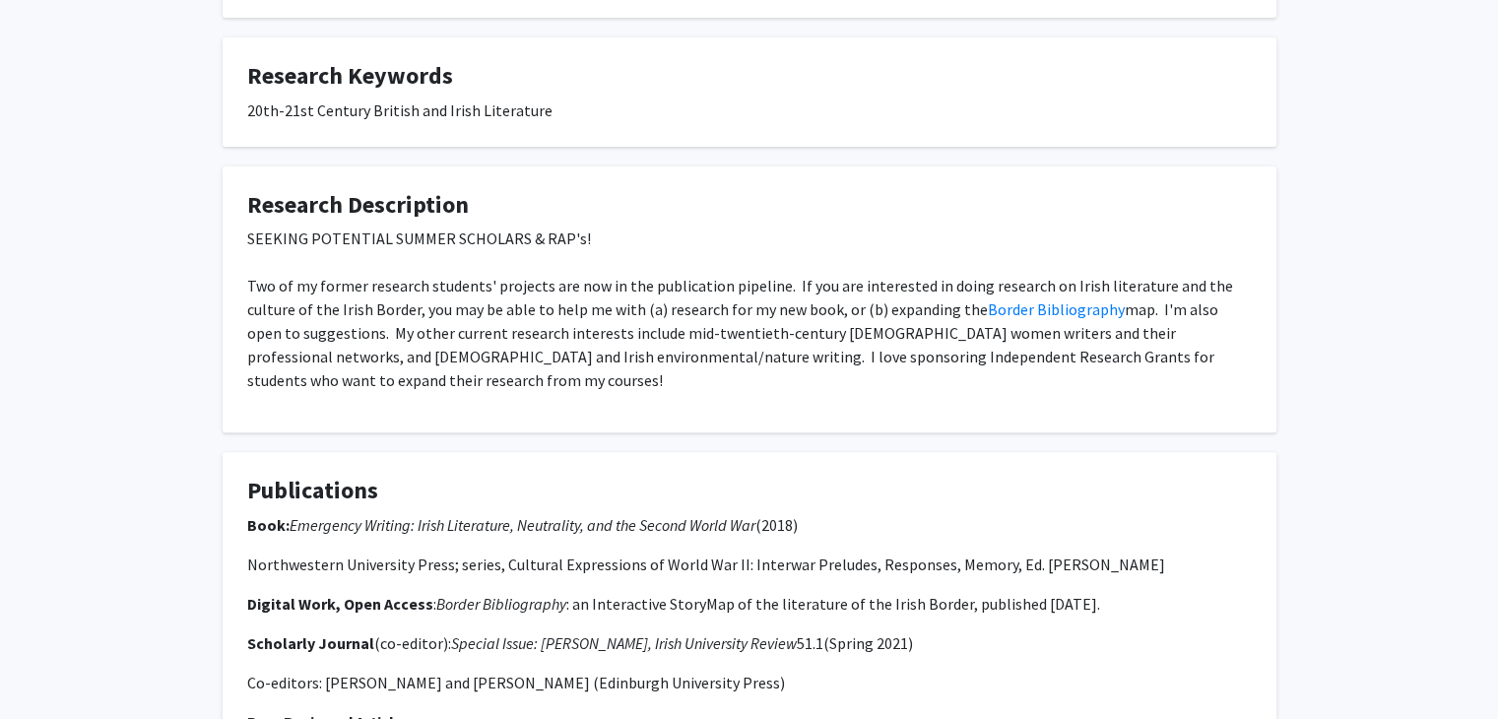
scroll to position [729, 0]
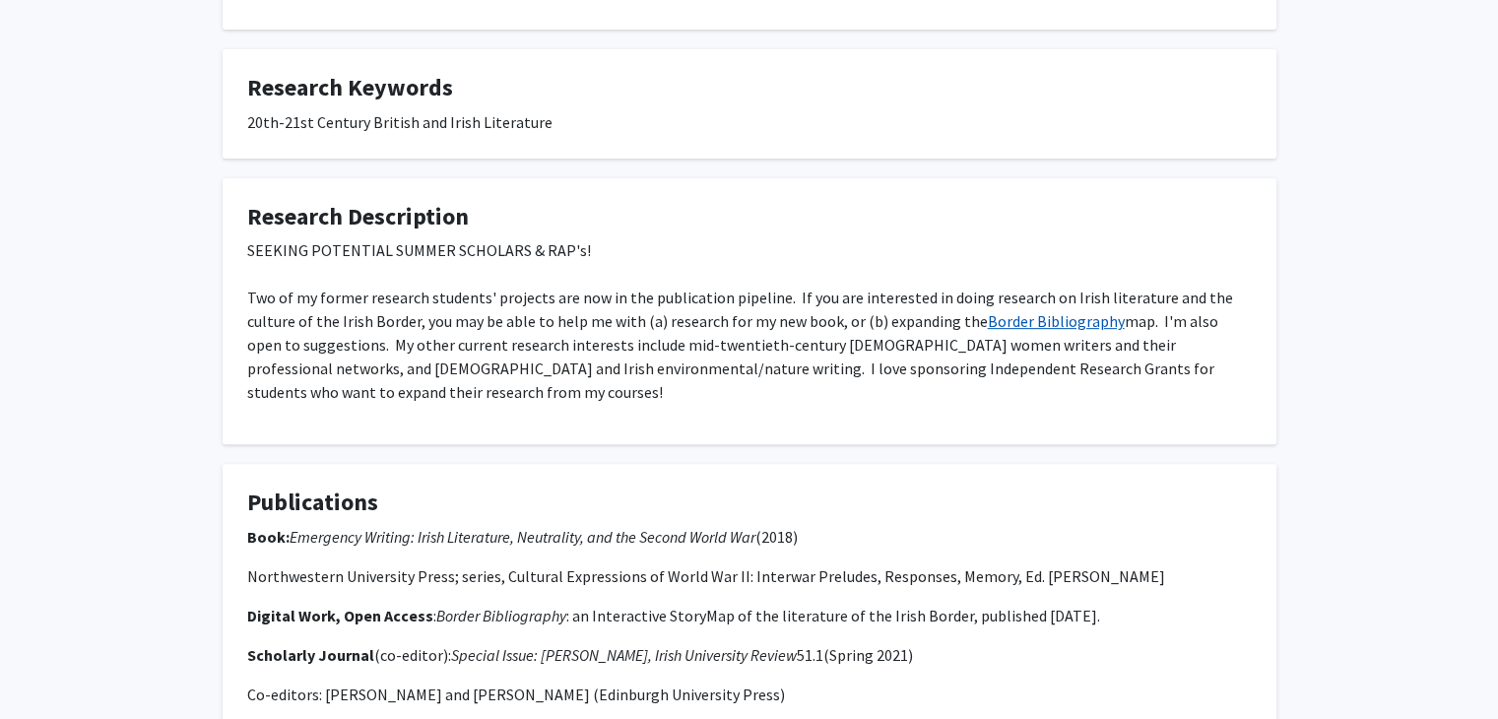
click at [988, 311] on link "Border Bibliography" at bounding box center [1056, 321] width 137 height 20
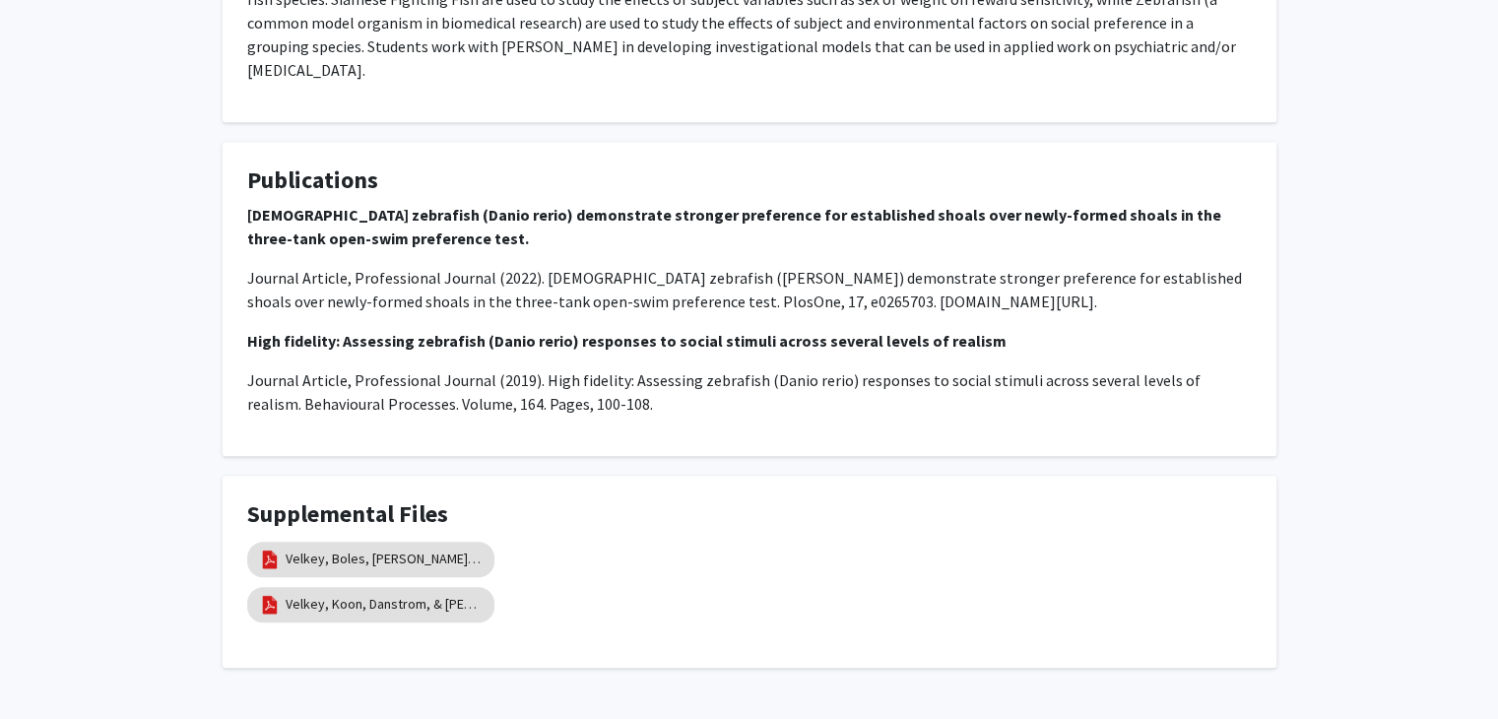
scroll to position [985, 0]
